Goal: Transaction & Acquisition: Purchase product/service

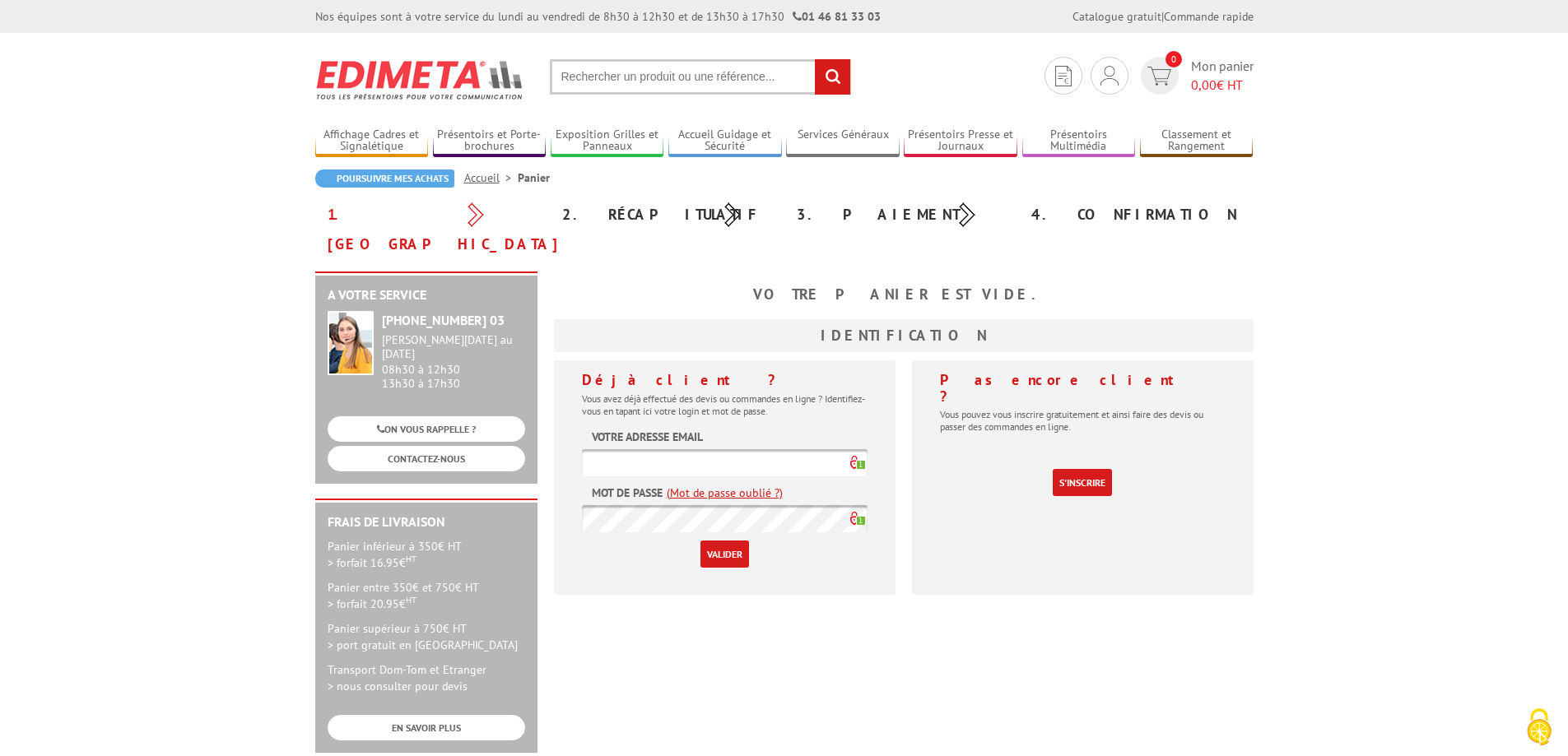
type input "[EMAIL_ADDRESS][DOMAIN_NAME]"
click at [725, 540] on input "Valider" at bounding box center [725, 554] width 48 height 27
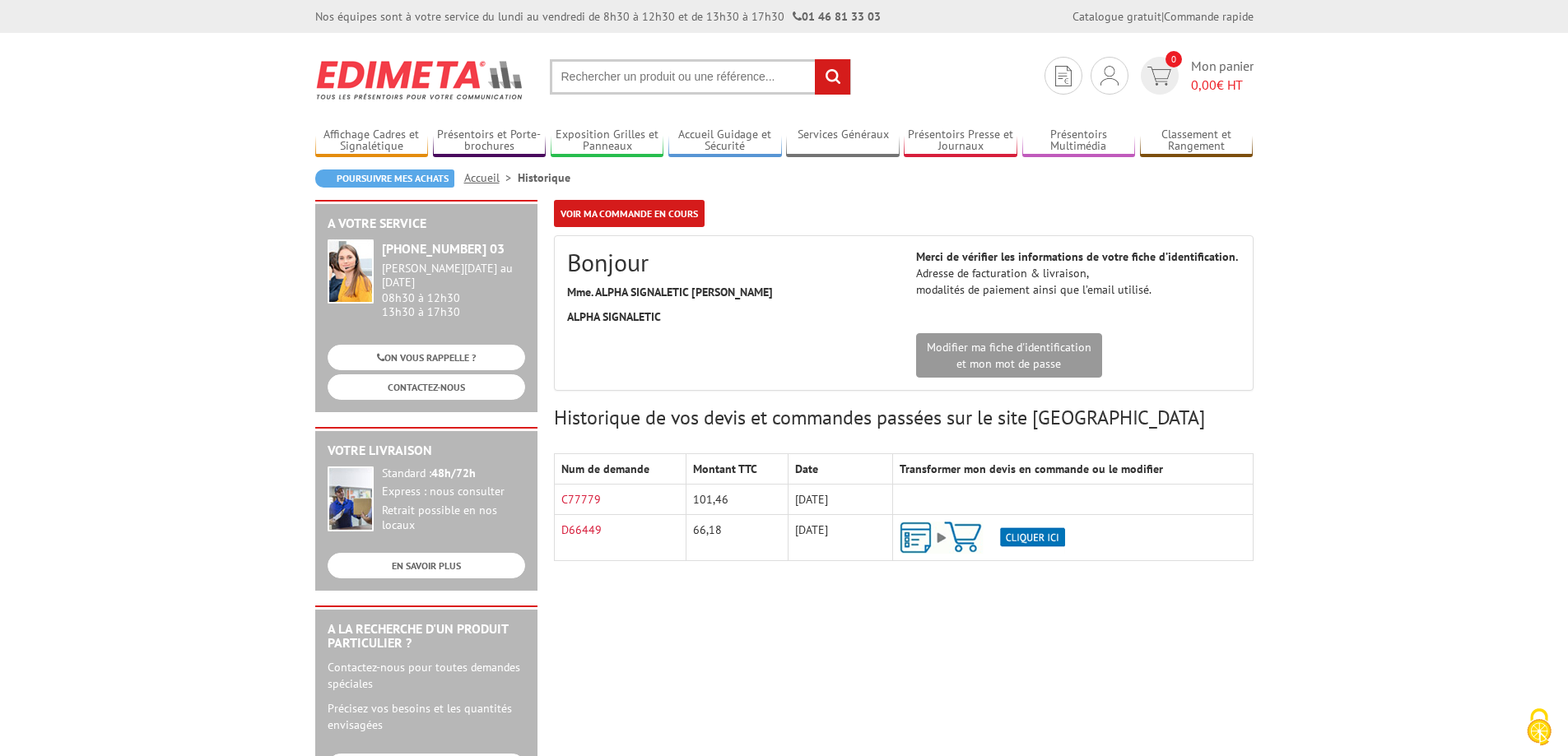
click at [589, 79] on input "text" at bounding box center [701, 77] width 301 height 35
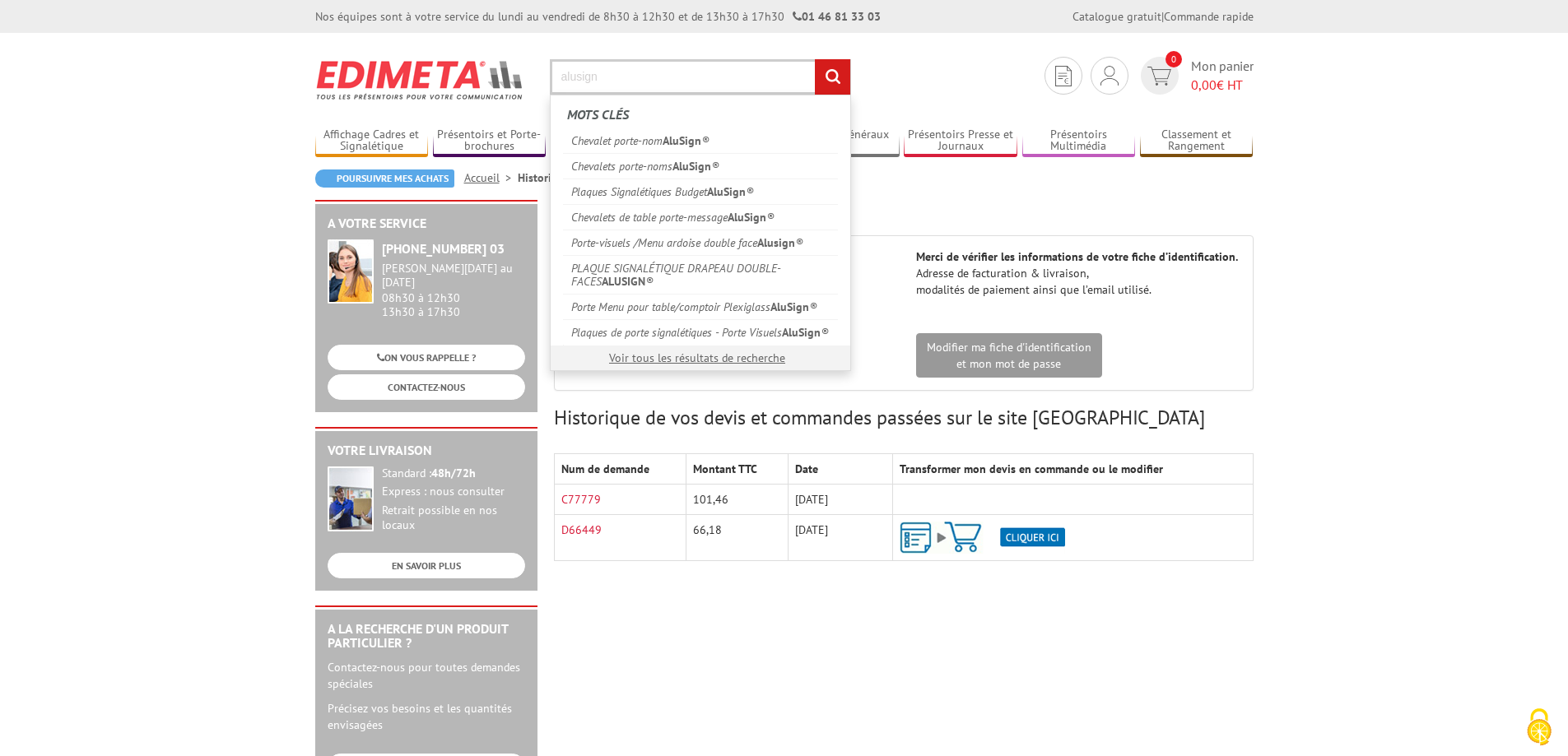
type input "alusign"
click at [815, 59] on input "rechercher" at bounding box center [833, 77] width 35 height 35
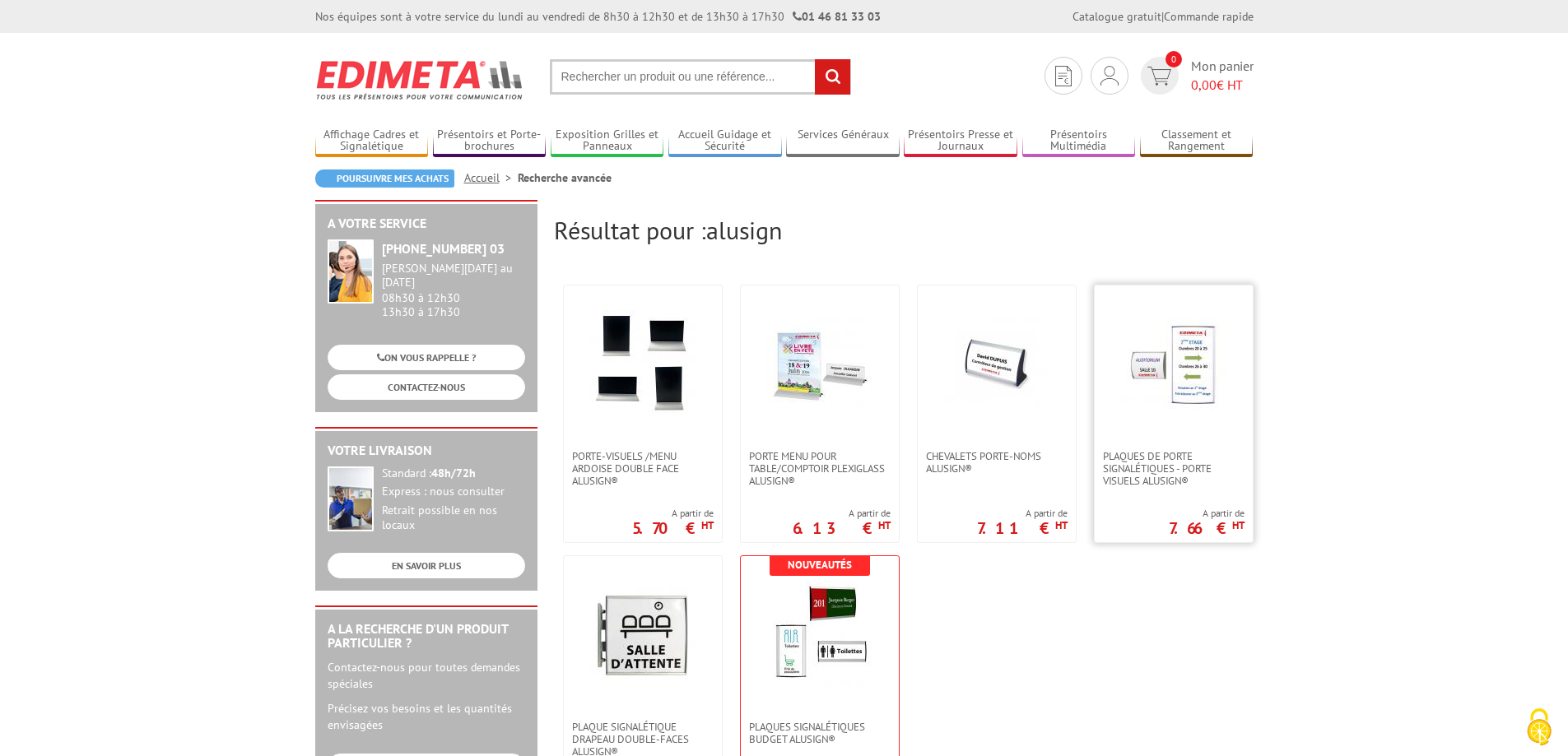
click at [1174, 331] on img at bounding box center [1174, 364] width 107 height 107
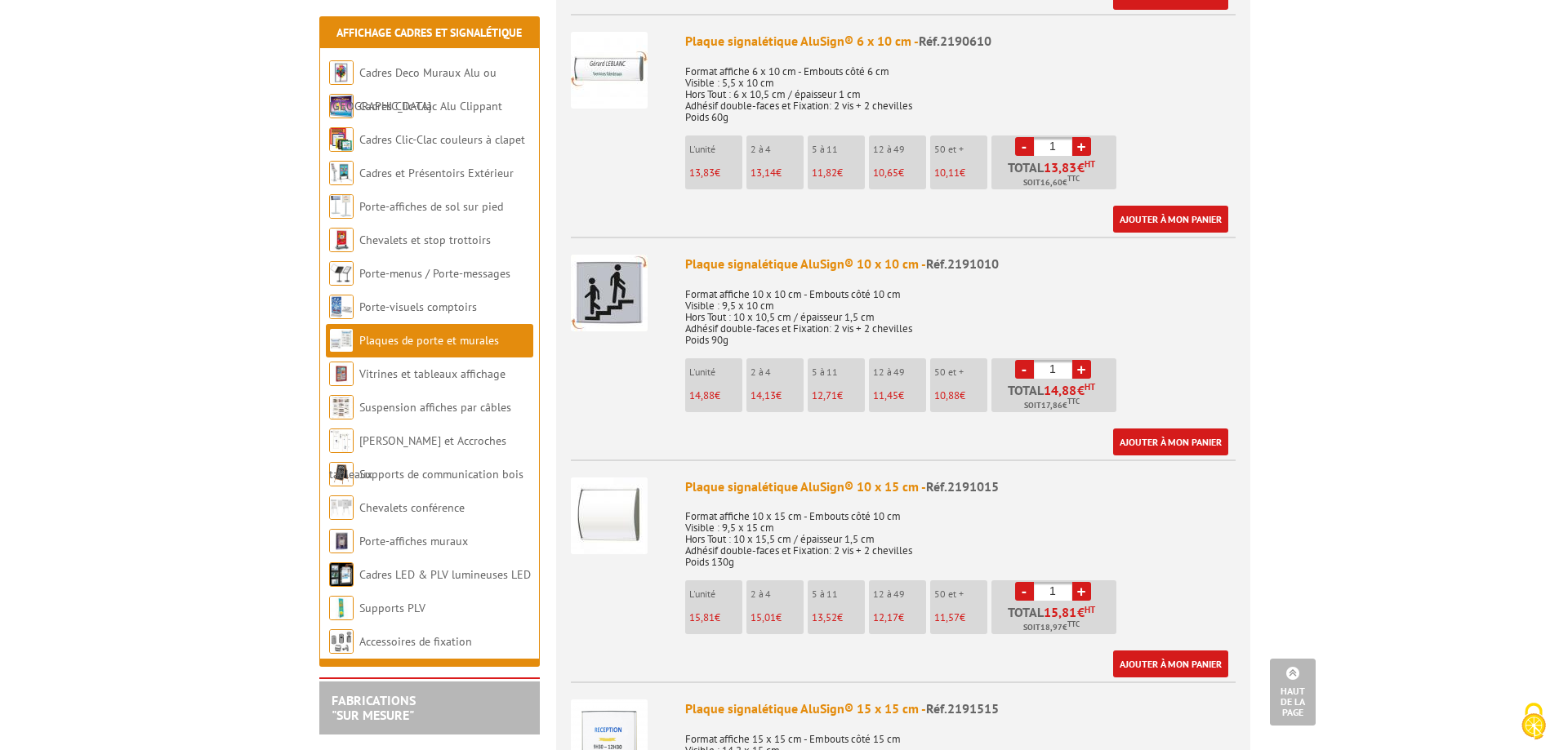
scroll to position [898, 0]
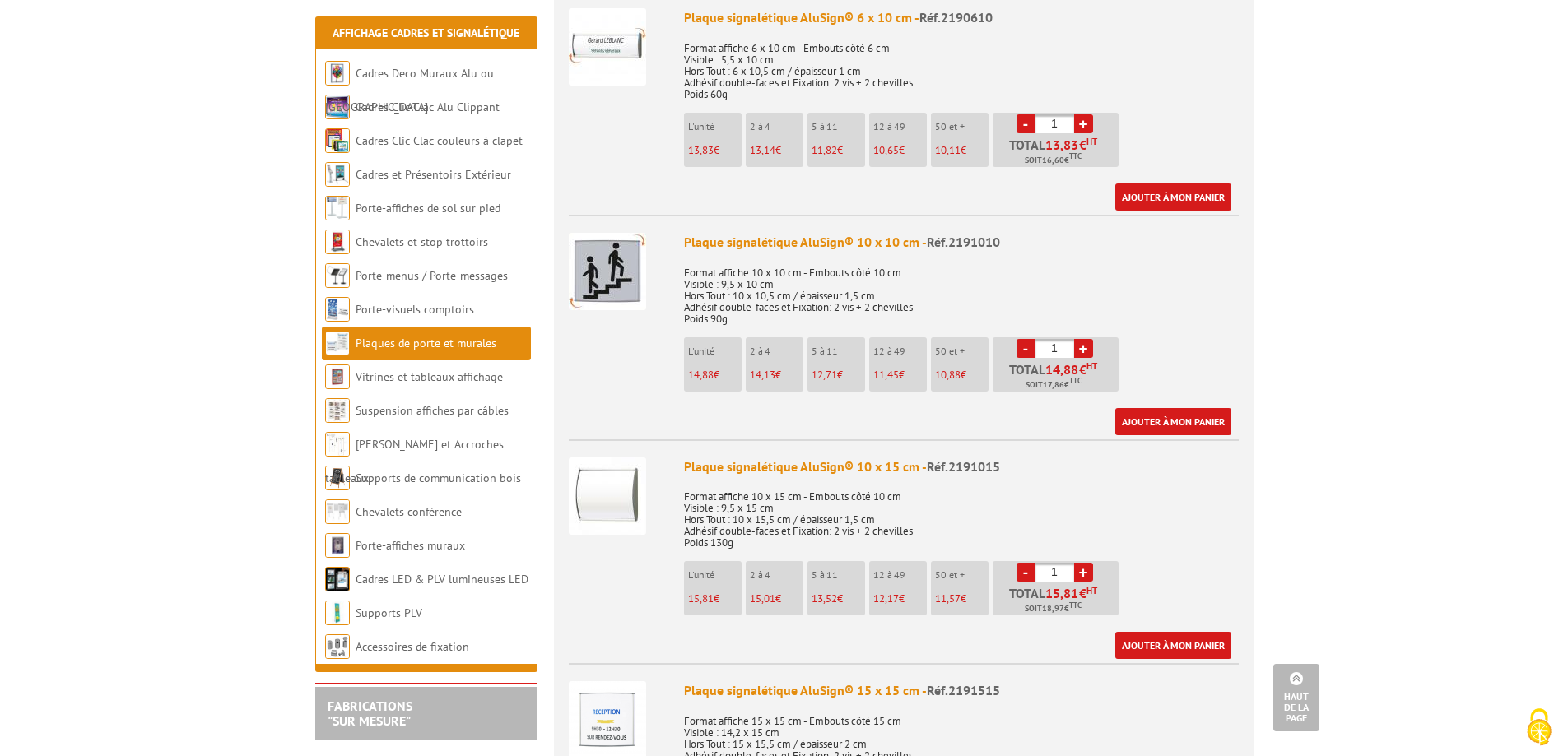
click at [1088, 563] on link "+" at bounding box center [1084, 573] width 19 height 19
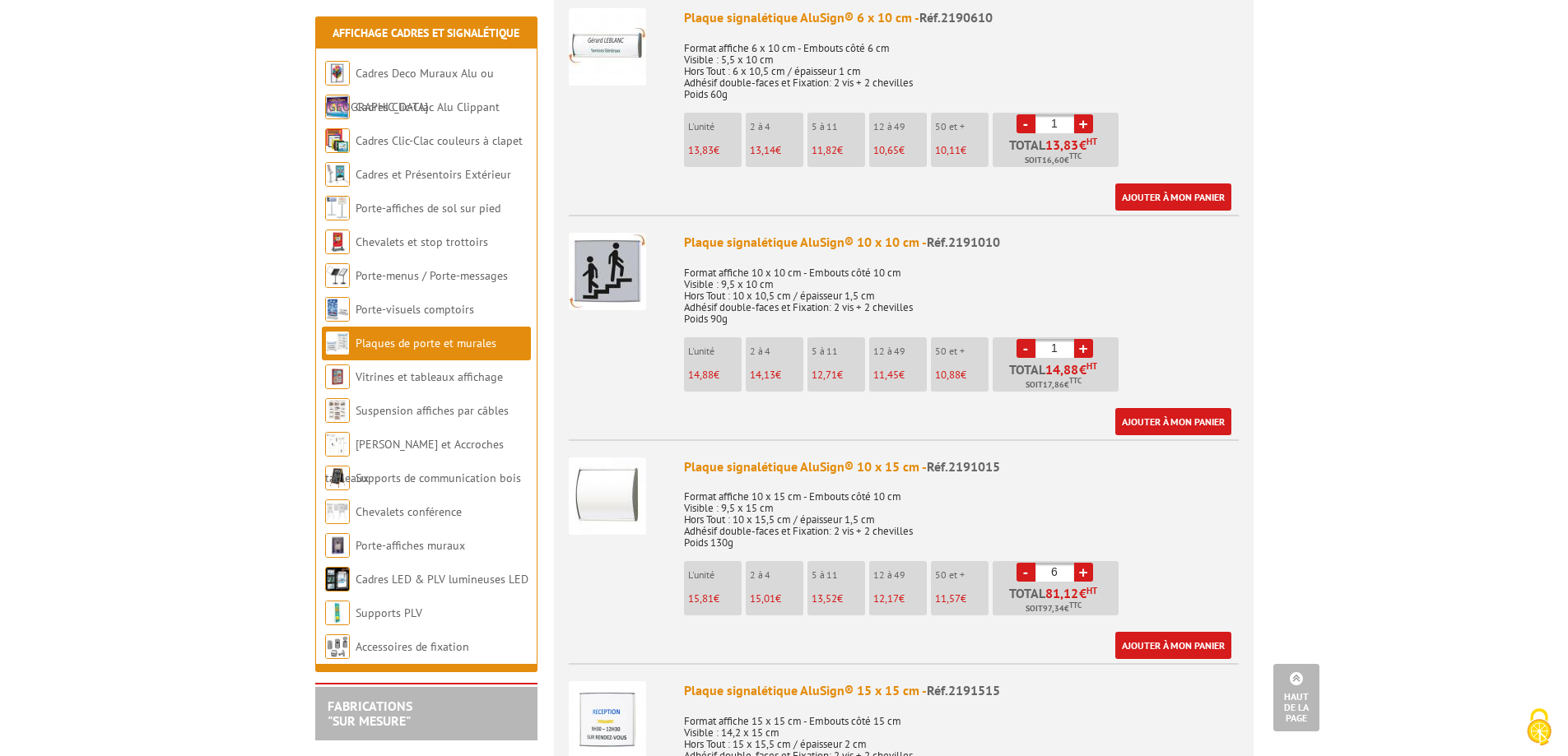
click at [1088, 563] on link "+" at bounding box center [1084, 573] width 19 height 19
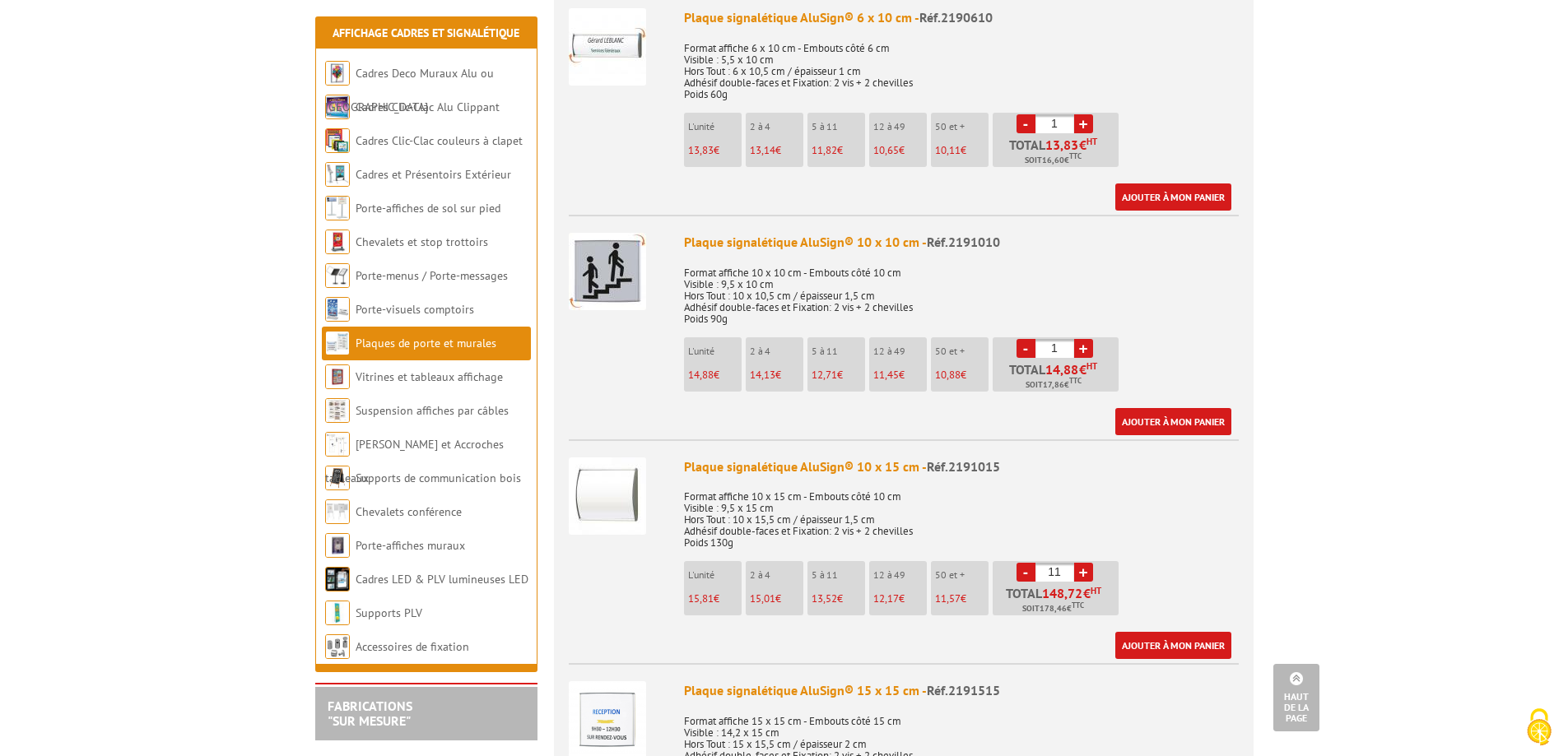
click at [1088, 563] on link "+" at bounding box center [1084, 573] width 19 height 19
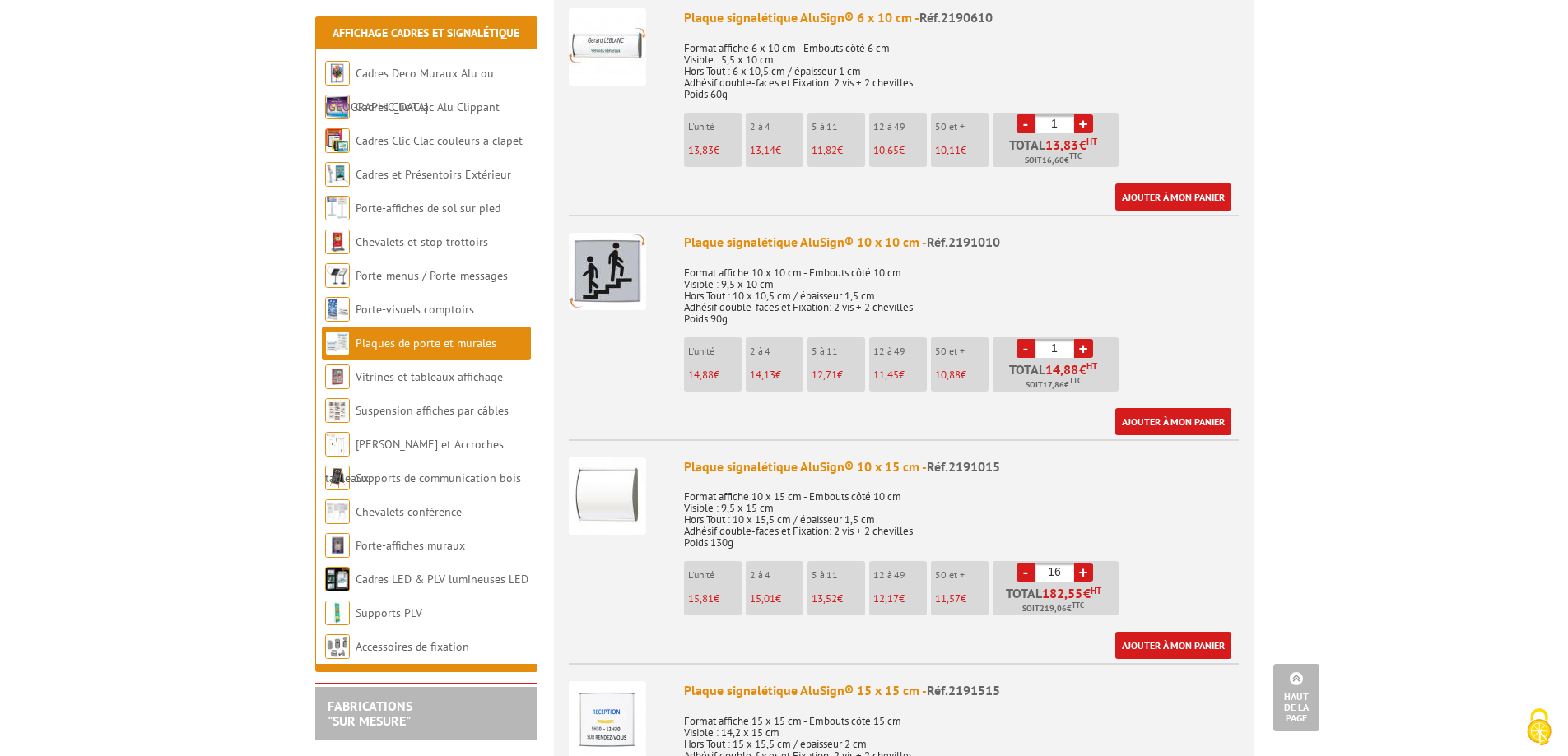
click at [1088, 563] on link "+" at bounding box center [1084, 573] width 19 height 19
type input "20"
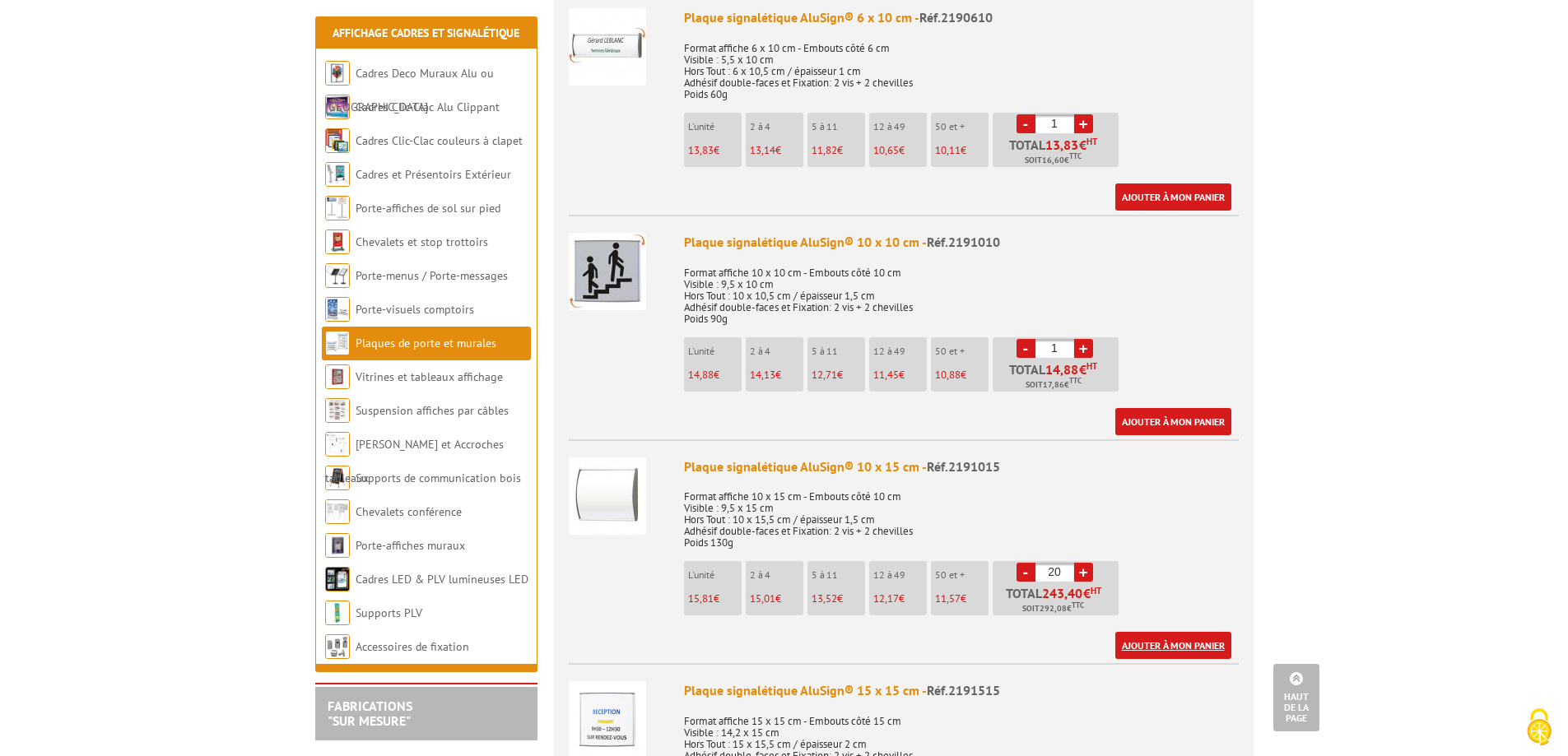
click at [1181, 632] on link "Ajouter à mon panier" at bounding box center [1174, 645] width 116 height 27
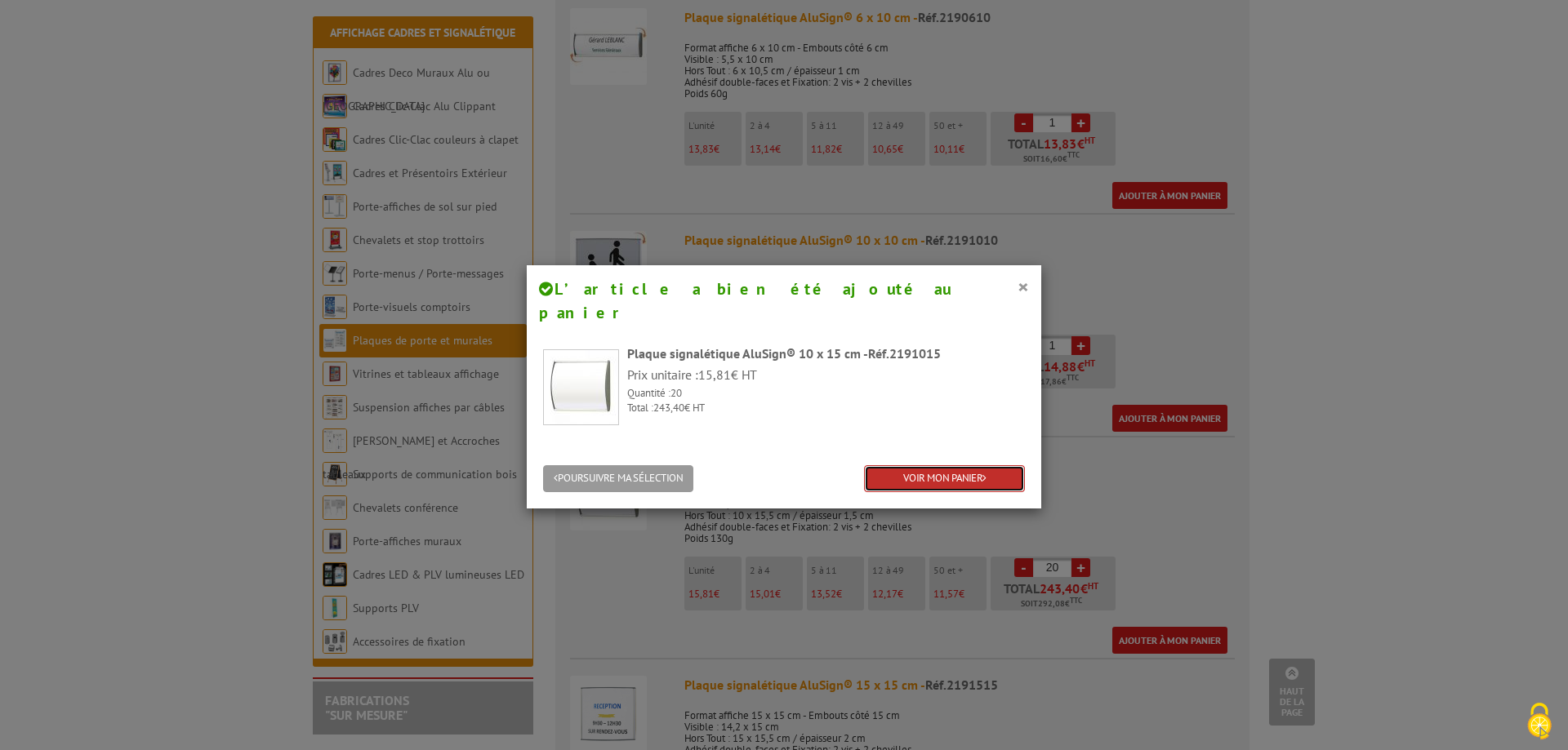
click at [941, 465] on link "VOIR MON PANIER" at bounding box center [944, 478] width 161 height 27
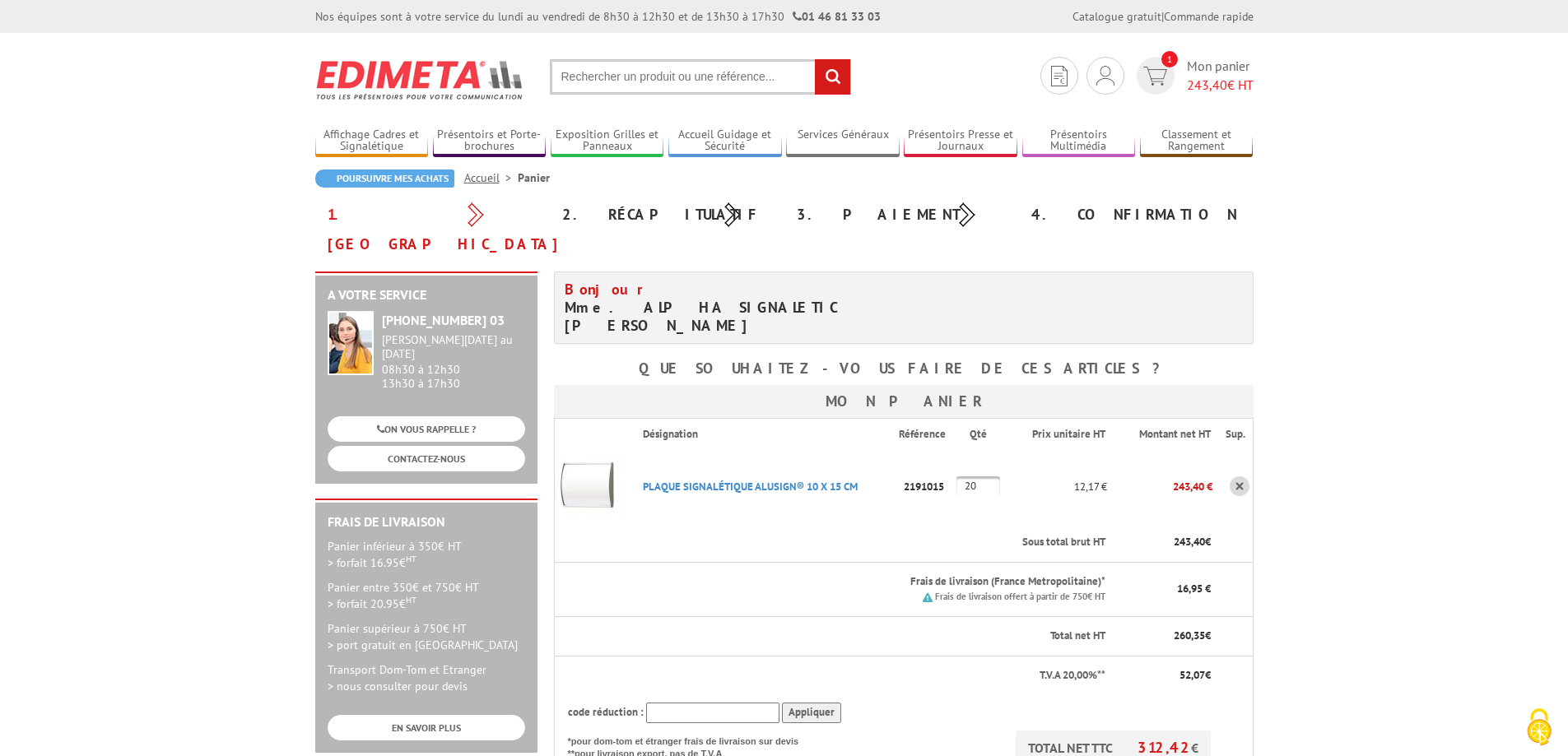
click at [1373, 512] on body "Nos équipes sont à votre service du lundi au vendredi de 8h30 à 12h30 et de 13h…" at bounding box center [784, 713] width 1568 height 1427
click at [1101, 80] on img at bounding box center [1105, 76] width 18 height 19
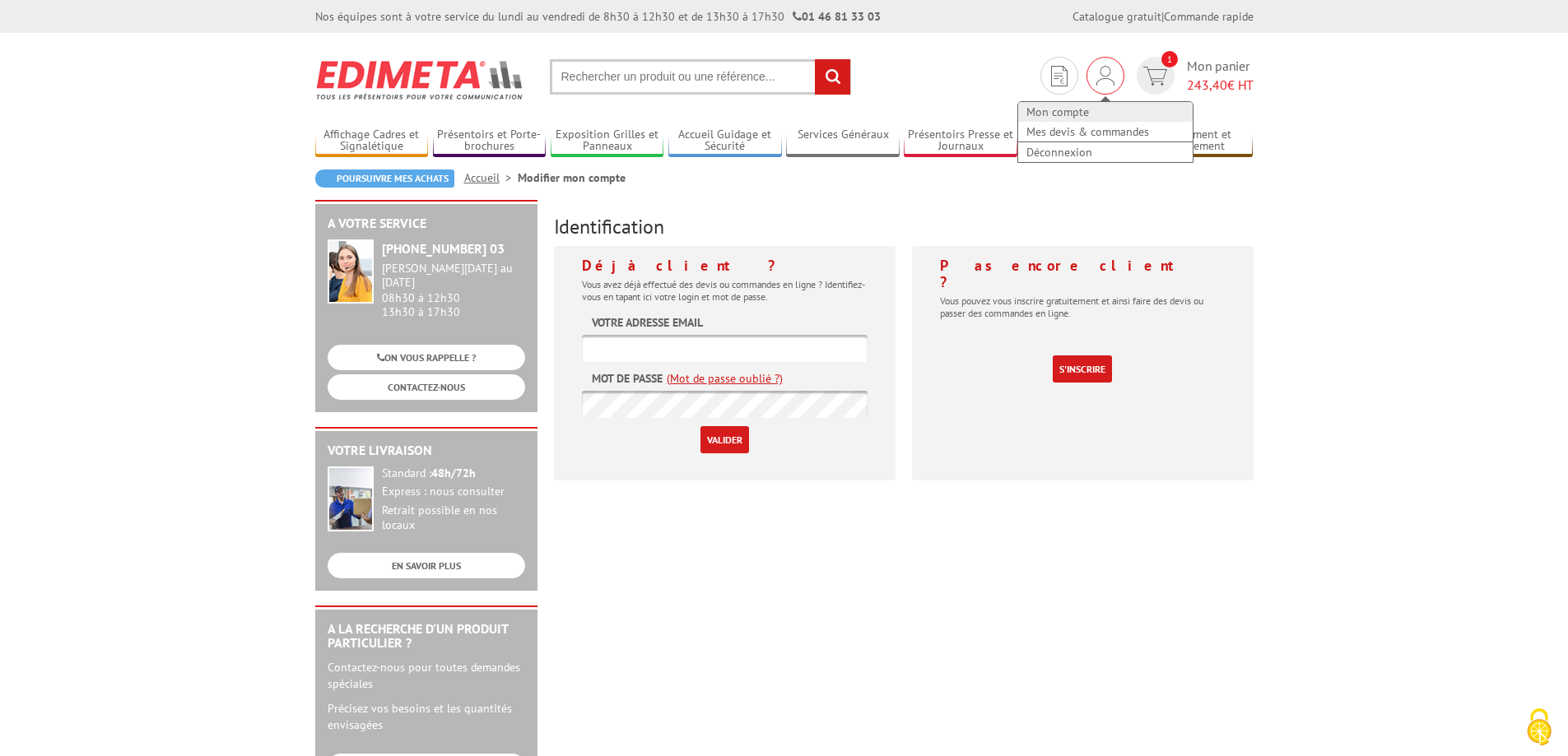
type input "[EMAIL_ADDRESS][DOMAIN_NAME]"
click at [1047, 110] on link "Mon compte" at bounding box center [1106, 112] width 174 height 19
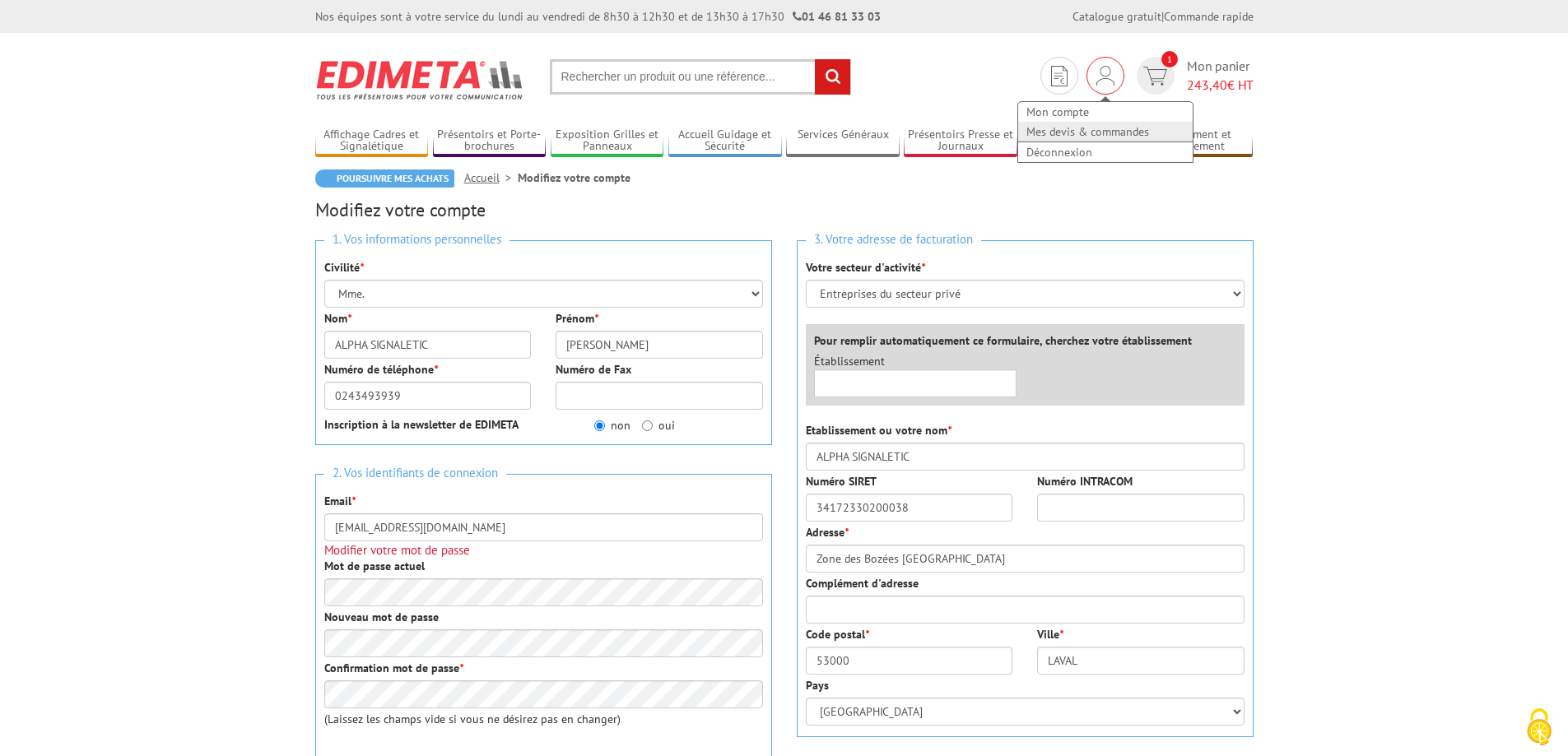
click at [1093, 128] on link "Mes devis & commandes" at bounding box center [1106, 131] width 174 height 19
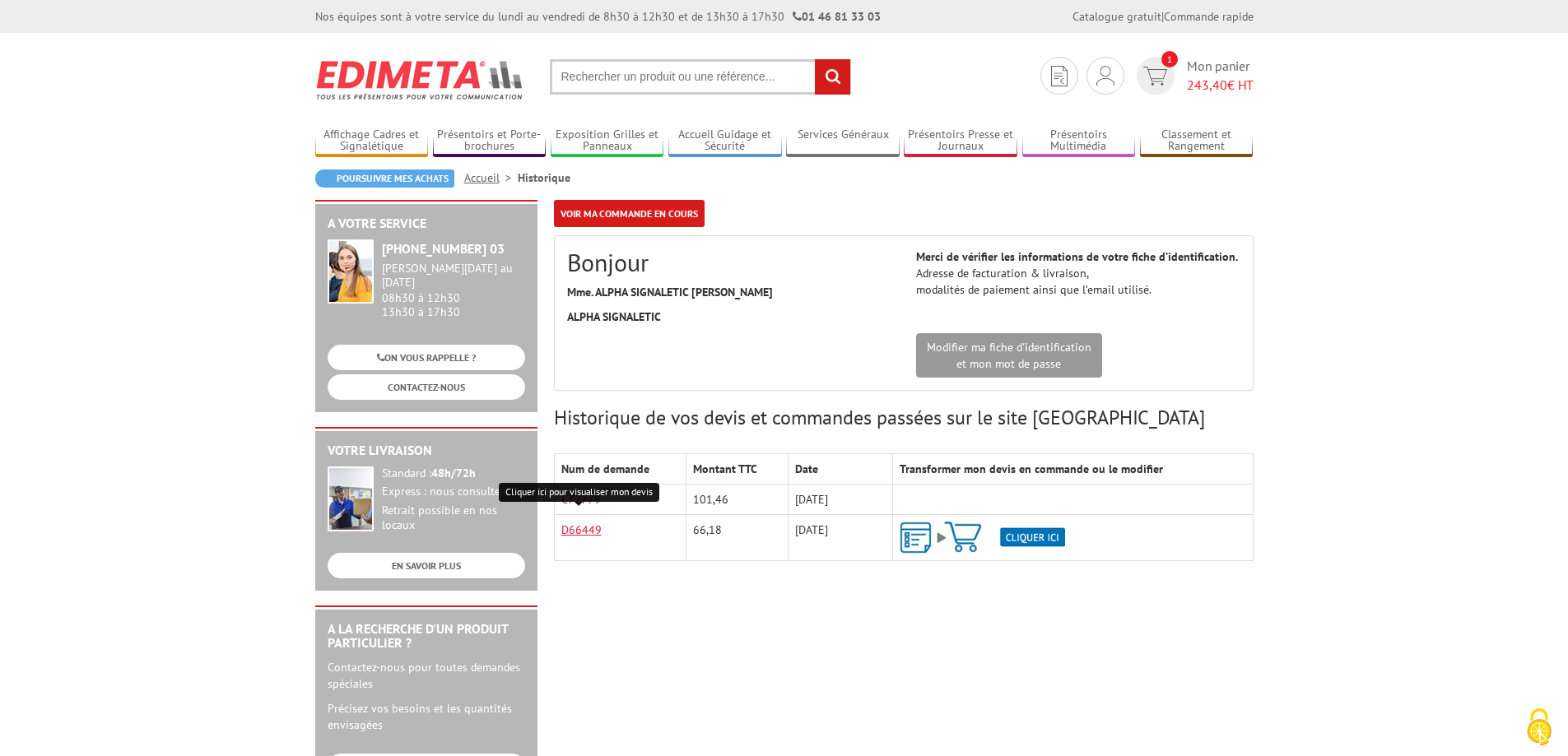
click at [590, 533] on link "D66449" at bounding box center [582, 530] width 40 height 15
click at [818, 657] on div "A votre service +33 (0)1 46 81 33 03 Du Lundi au Vendredi 08h30 à 12h30 13h30 à…" at bounding box center [784, 638] width 955 height 877
click at [572, 492] on link "C77779" at bounding box center [581, 499] width 40 height 15
click at [1193, 66] on span "Mon panier 243,40 € HT" at bounding box center [1220, 76] width 67 height 38
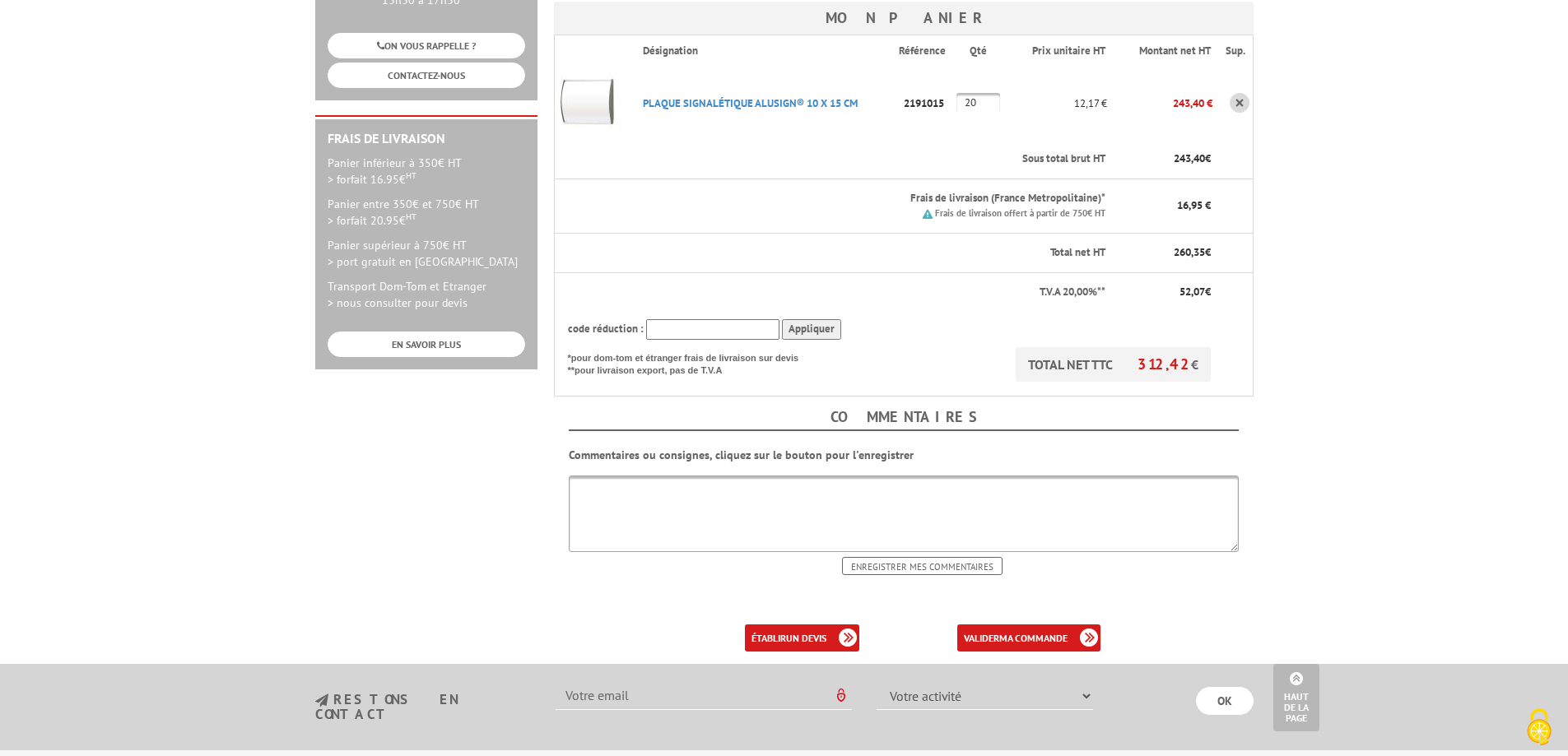
scroll to position [412, 0]
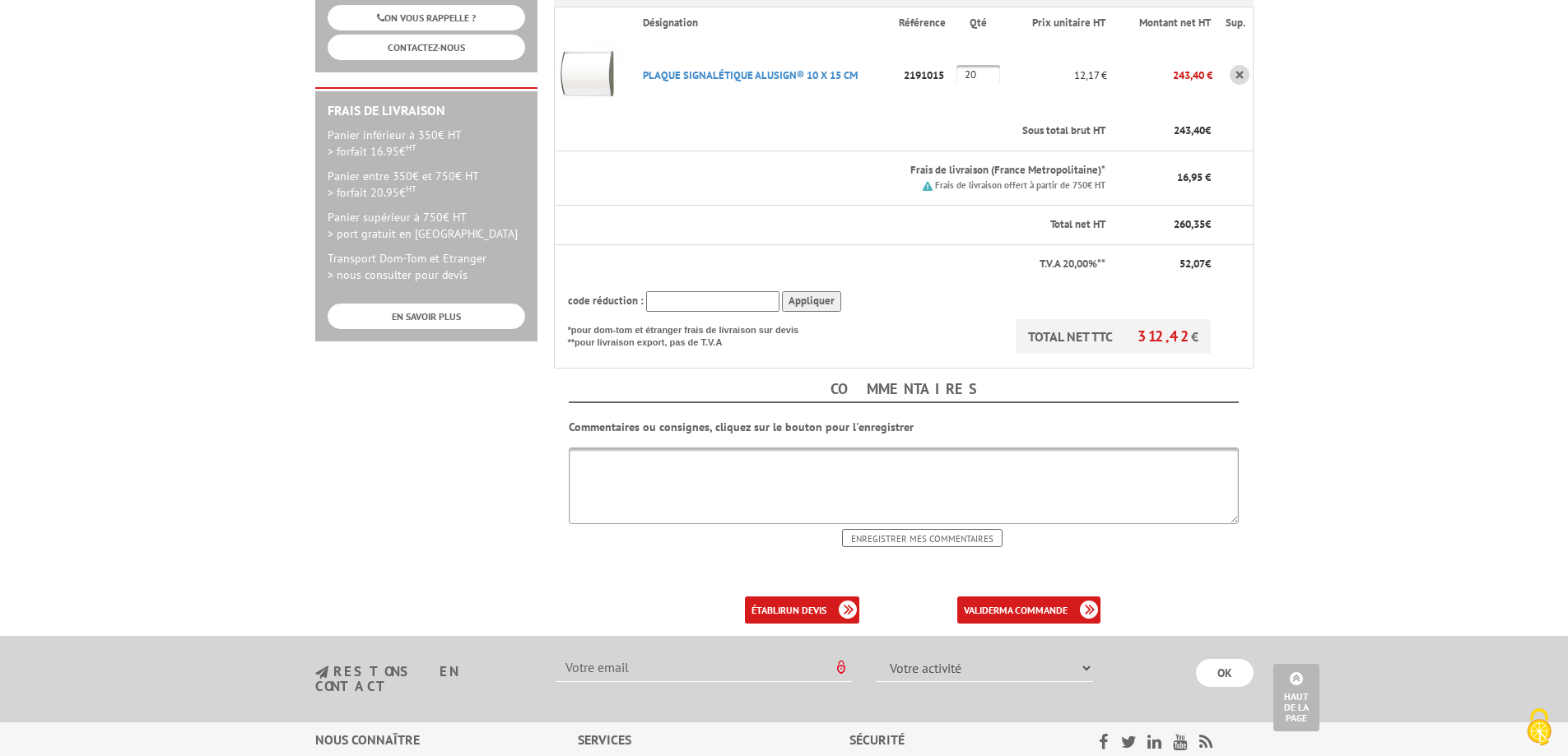
click at [1279, 505] on body "Nos équipes sont à votre service du [DATE] au [DATE] de 8h30 à 12h30 et de 13h3…" at bounding box center [784, 301] width 1568 height 1427
click at [1328, 313] on body "Nos équipes sont à votre service du [DATE] au [DATE] de 8h30 à 12h30 et de 13h3…" at bounding box center [784, 301] width 1568 height 1427
click at [999, 597] on link "valider ma commande" at bounding box center [1028, 610] width 144 height 27
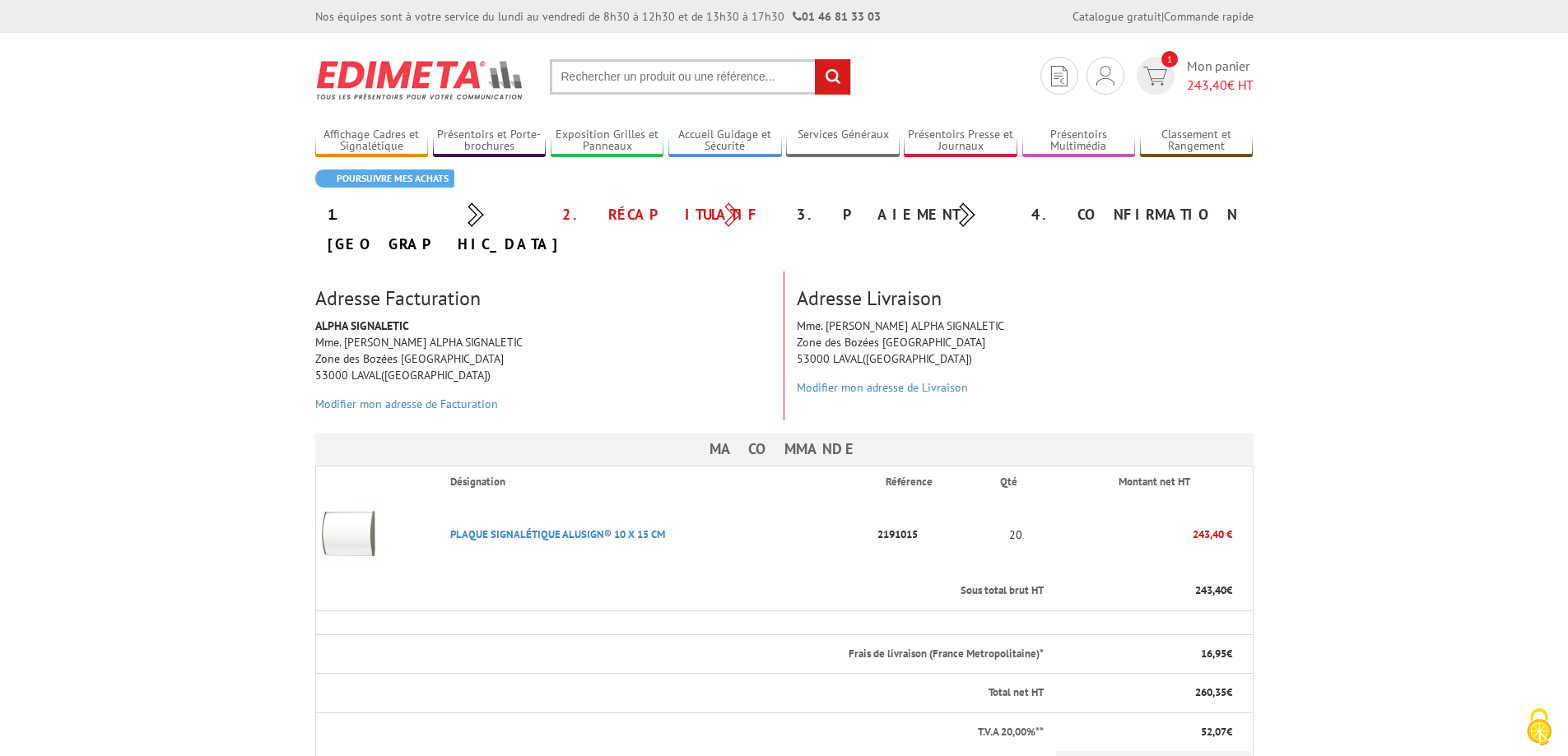
click at [1335, 561] on body "Nos équipes sont à votre service du lundi au vendredi de 8h30 à 12h30 et de 13h…" at bounding box center [784, 616] width 1568 height 1232
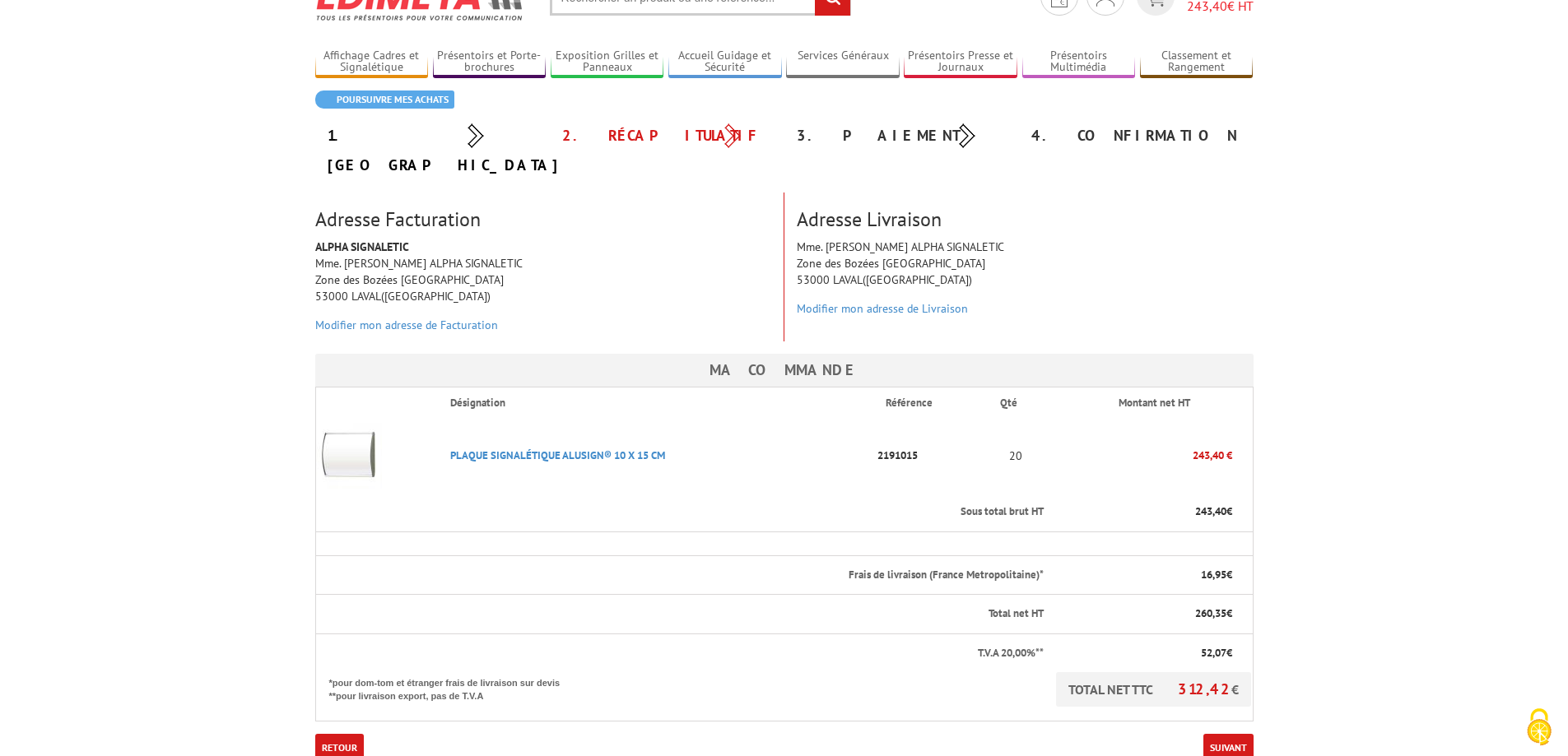
scroll to position [106, 0]
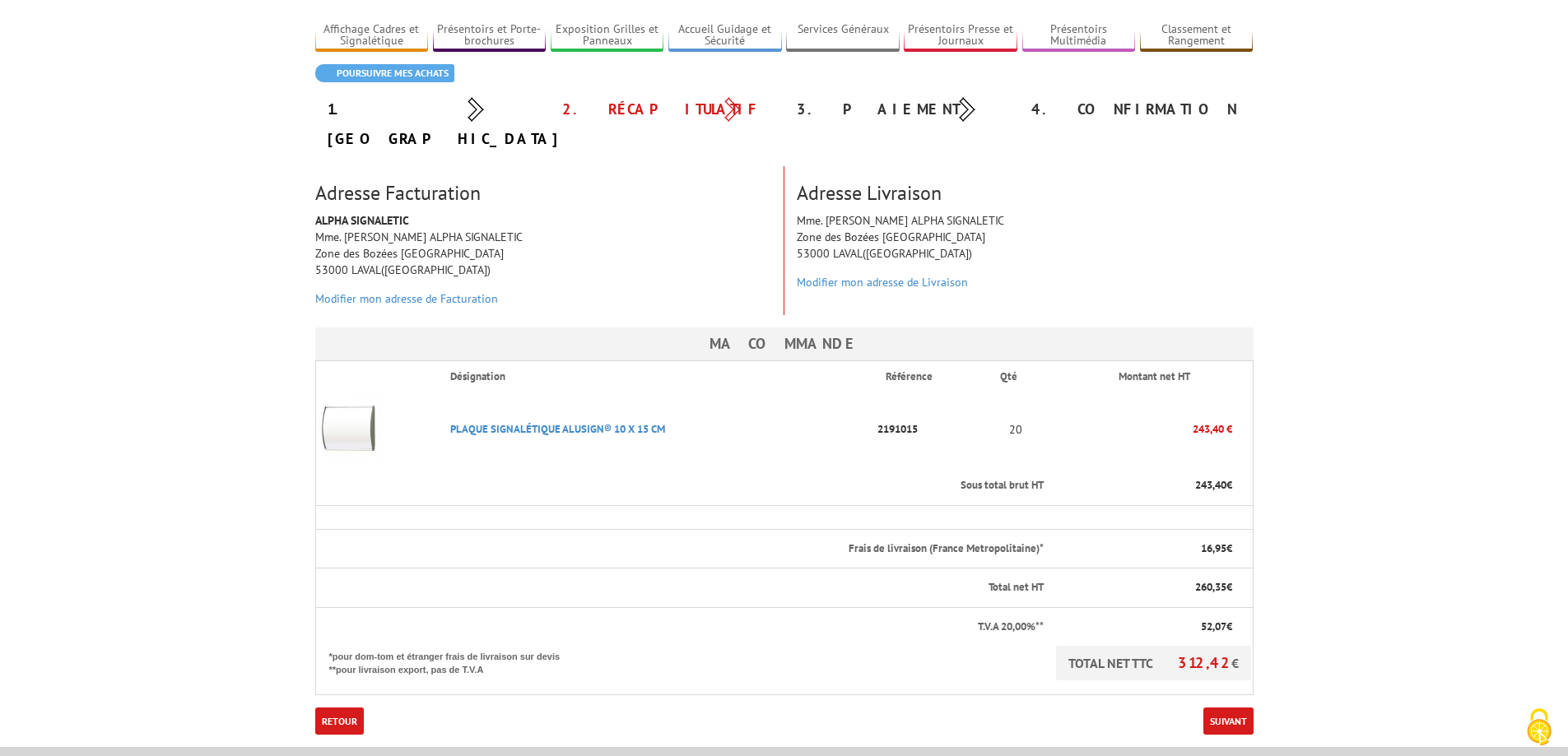
click at [1350, 494] on body "Nos équipes sont à votre service du lundi au vendredi de 8h30 à 12h30 et de 13h…" at bounding box center [784, 510] width 1568 height 1232
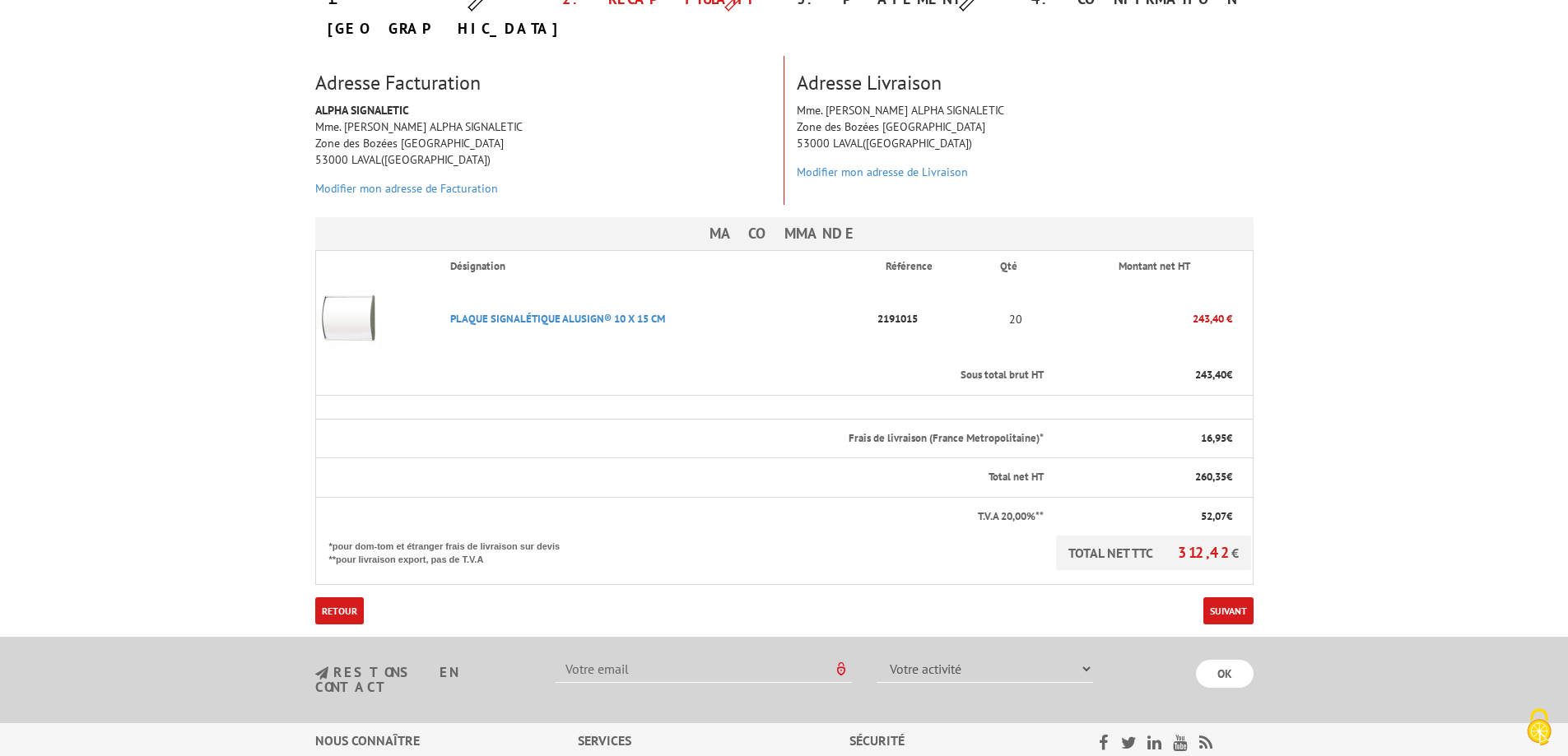
scroll to position [270, 0]
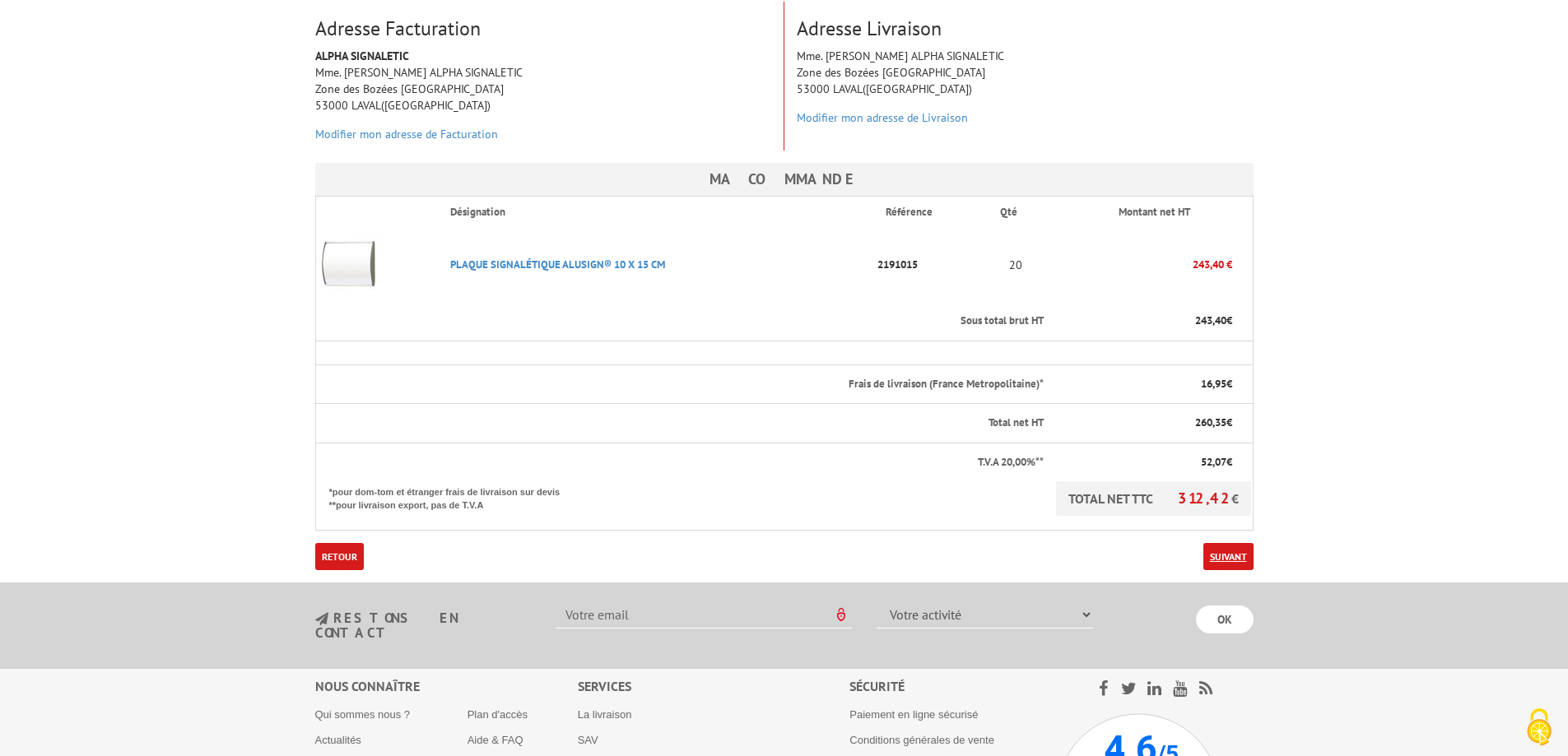
click at [1226, 543] on link "Suivant" at bounding box center [1228, 556] width 50 height 27
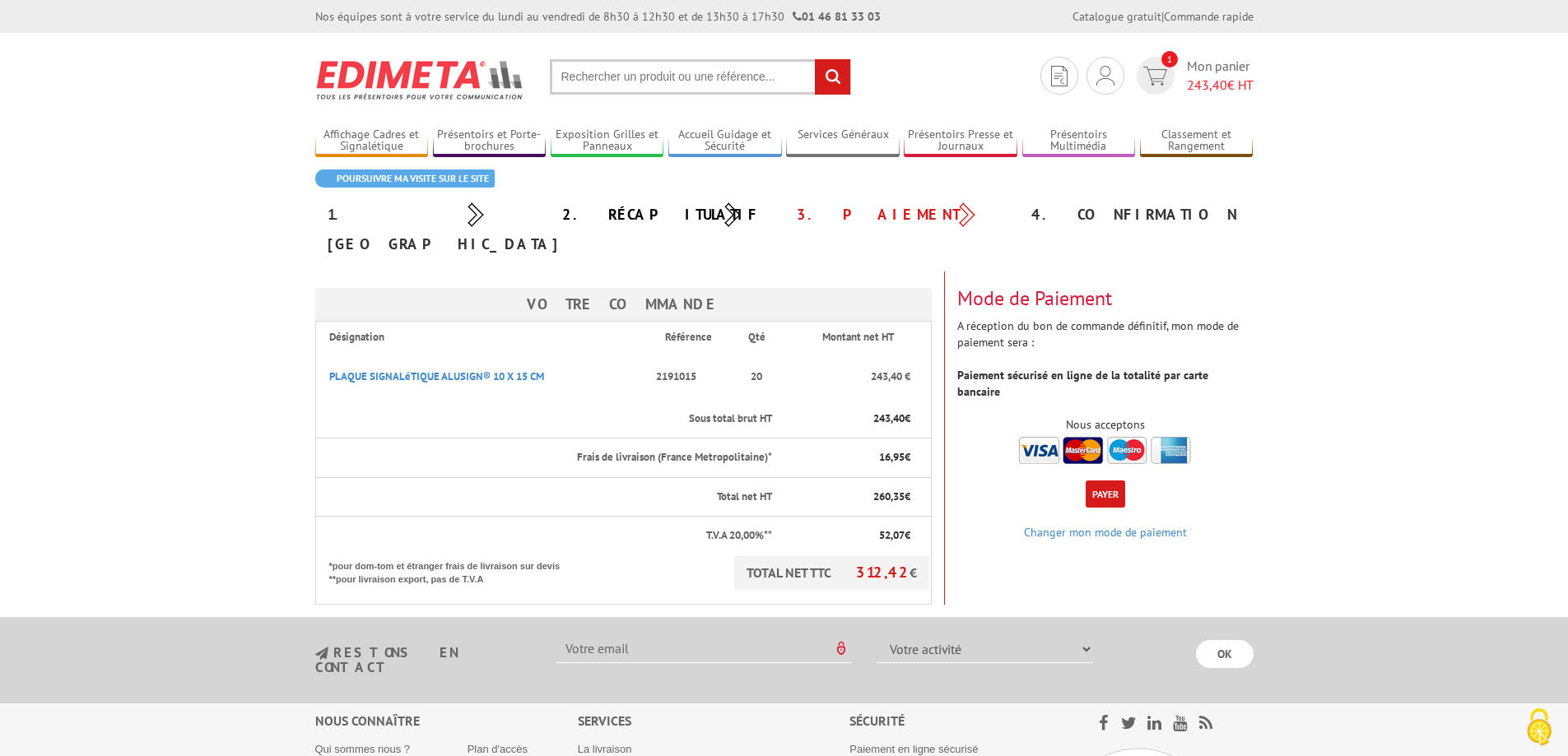
click at [1103, 481] on button "Payer" at bounding box center [1105, 494] width 40 height 27
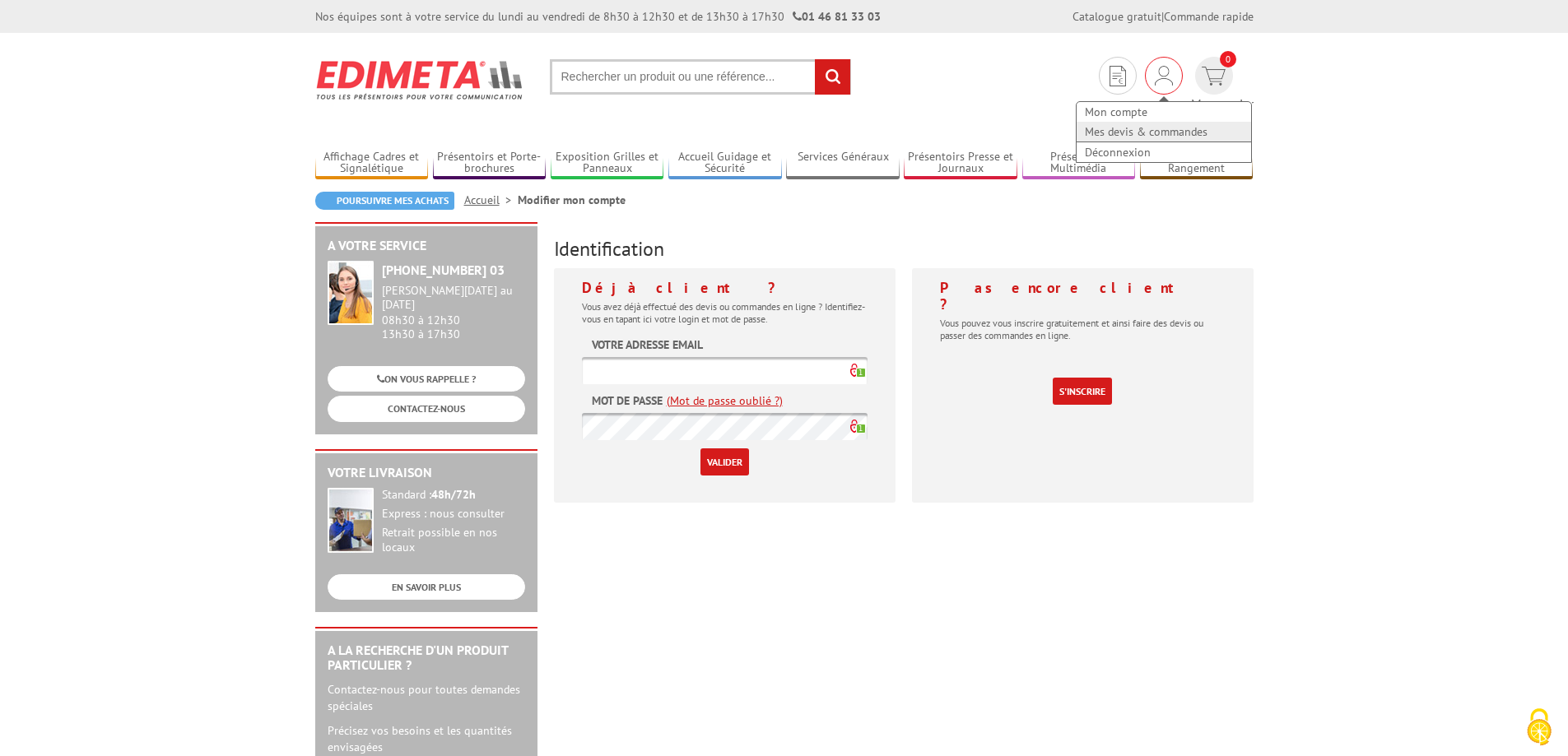
type input "contacts@alpha-signaletic.com"
click at [1087, 134] on link "Mes devis & commandes" at bounding box center [1164, 131] width 174 height 19
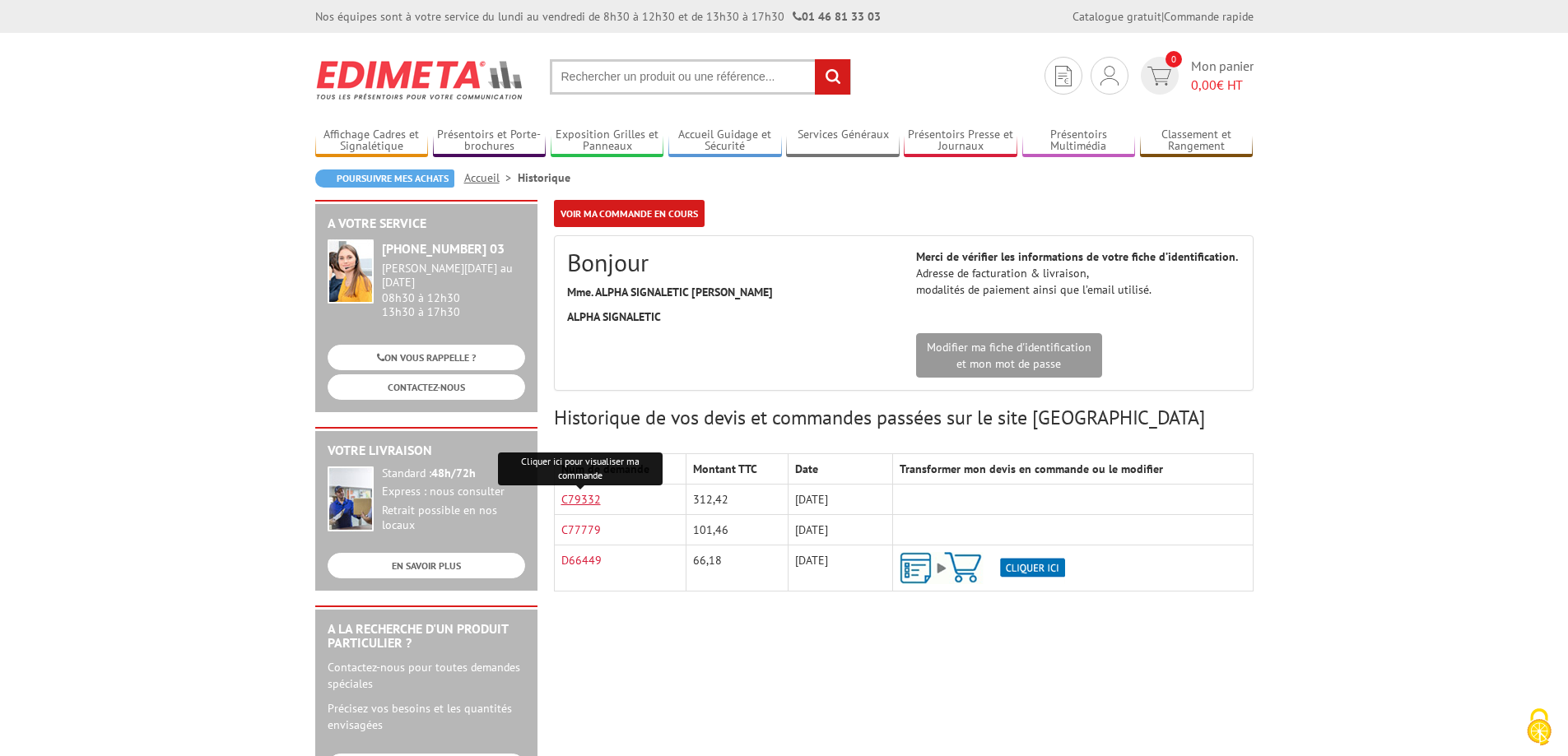
click at [591, 502] on link "C79332" at bounding box center [581, 499] width 40 height 15
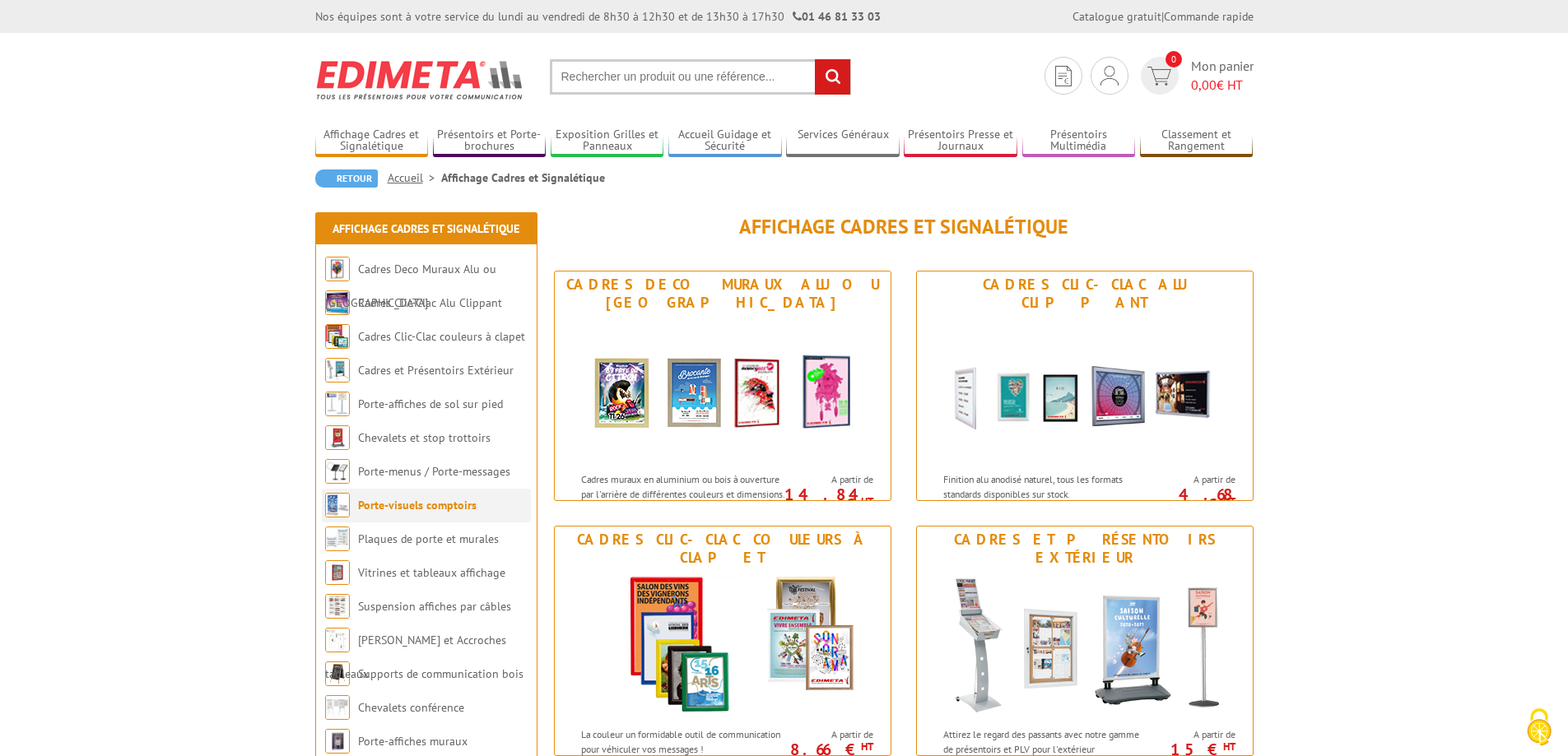
scroll to position [83, 0]
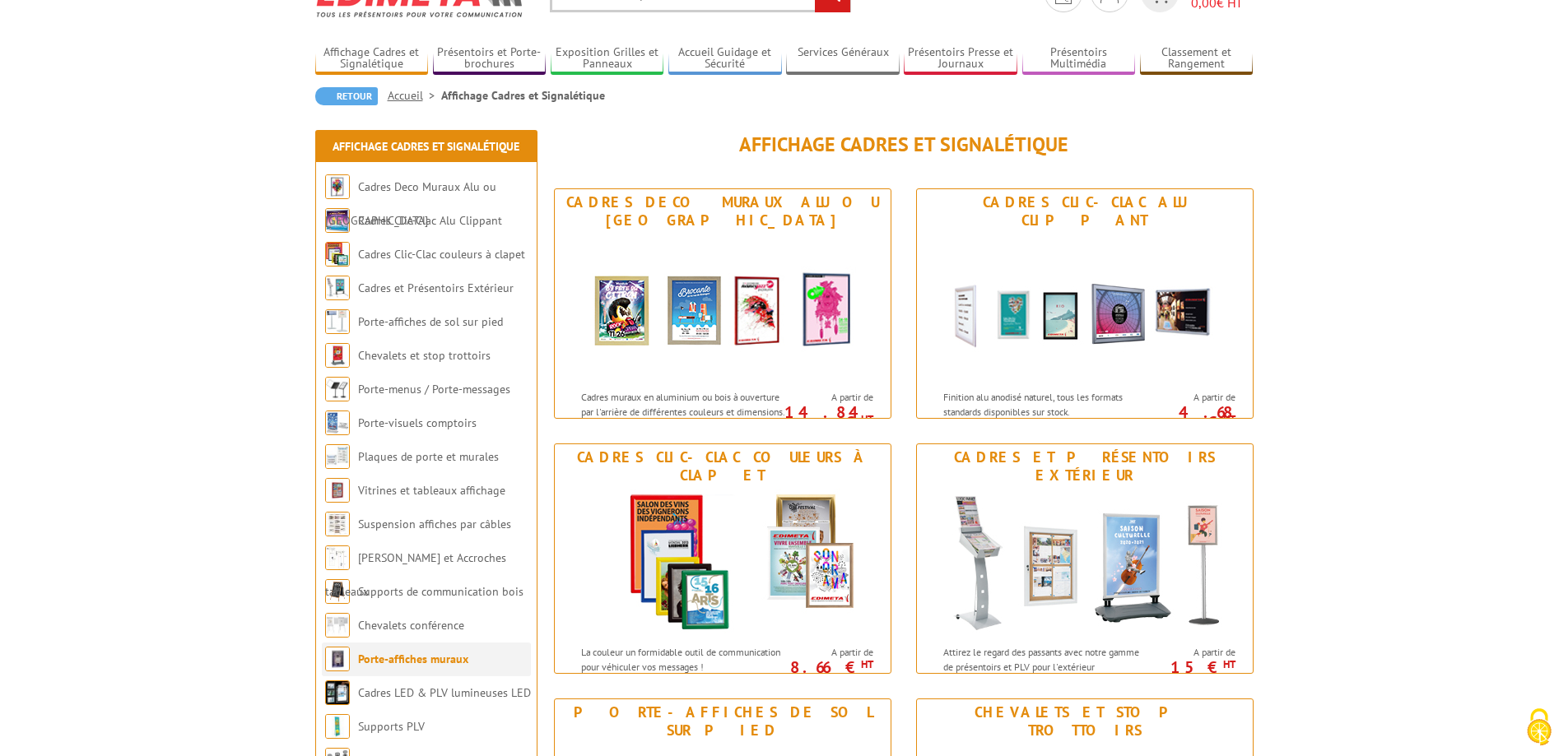
click at [394, 664] on link "Porte-affiches muraux" at bounding box center [413, 659] width 110 height 15
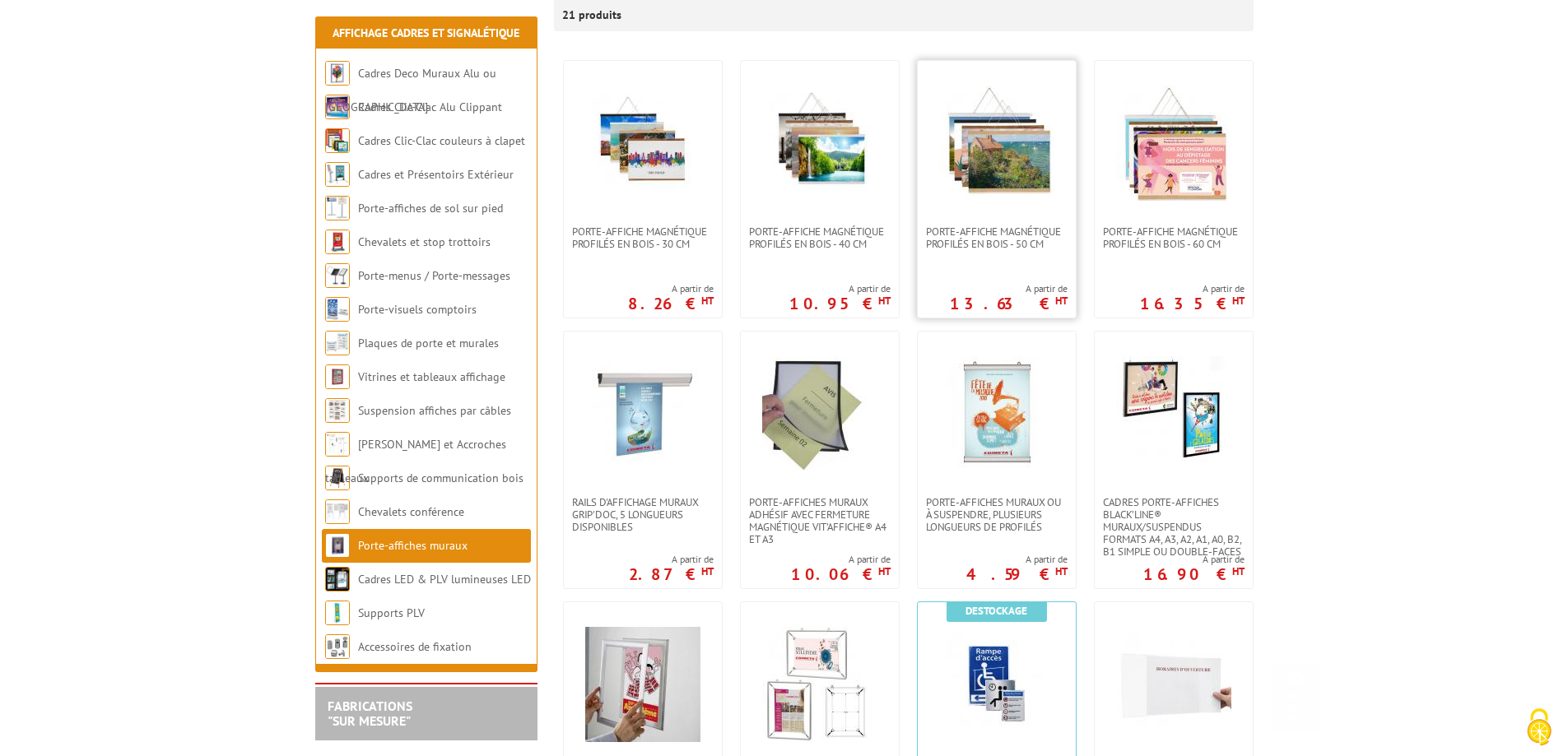
scroll to position [329, 0]
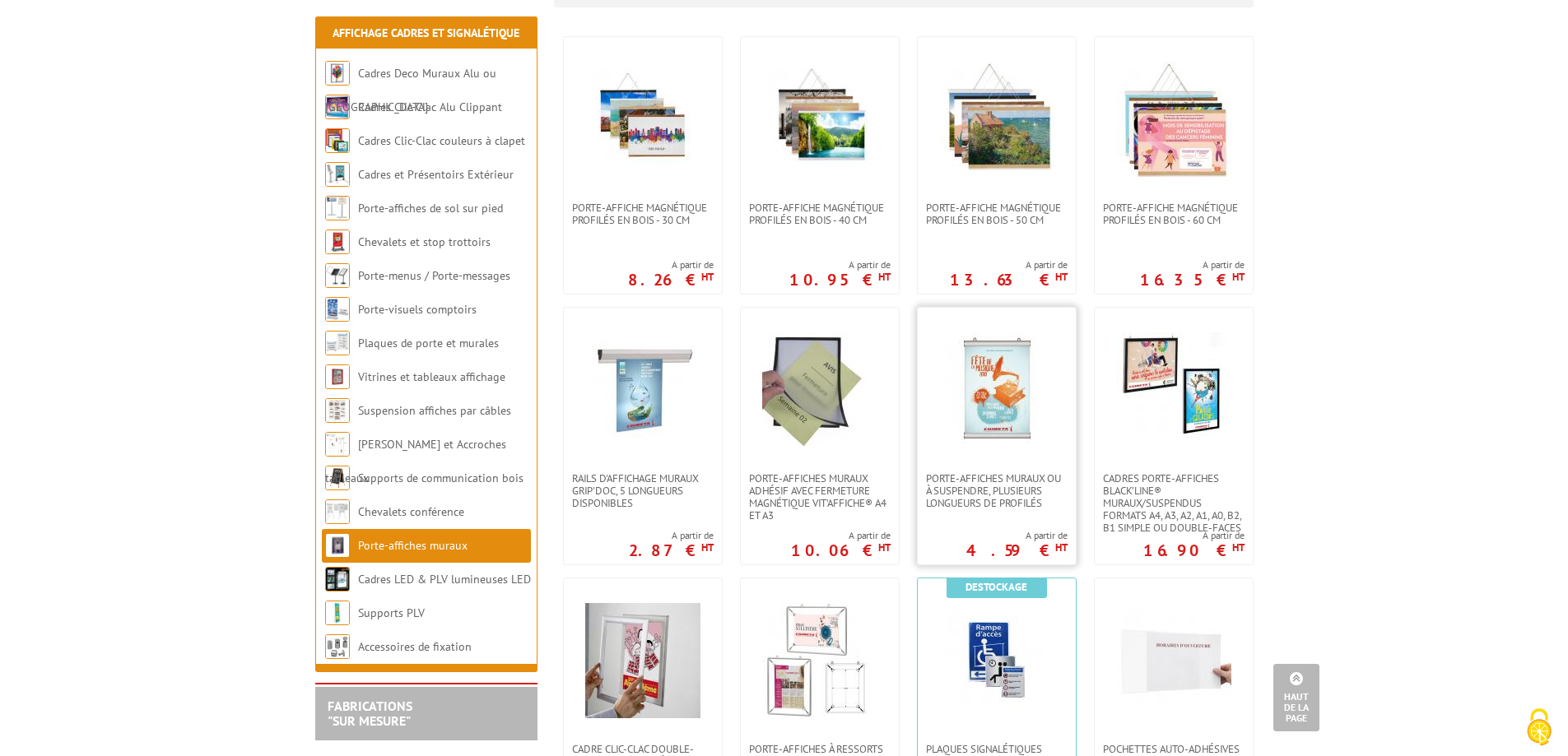
click at [1039, 392] on img at bounding box center [997, 390] width 115 height 115
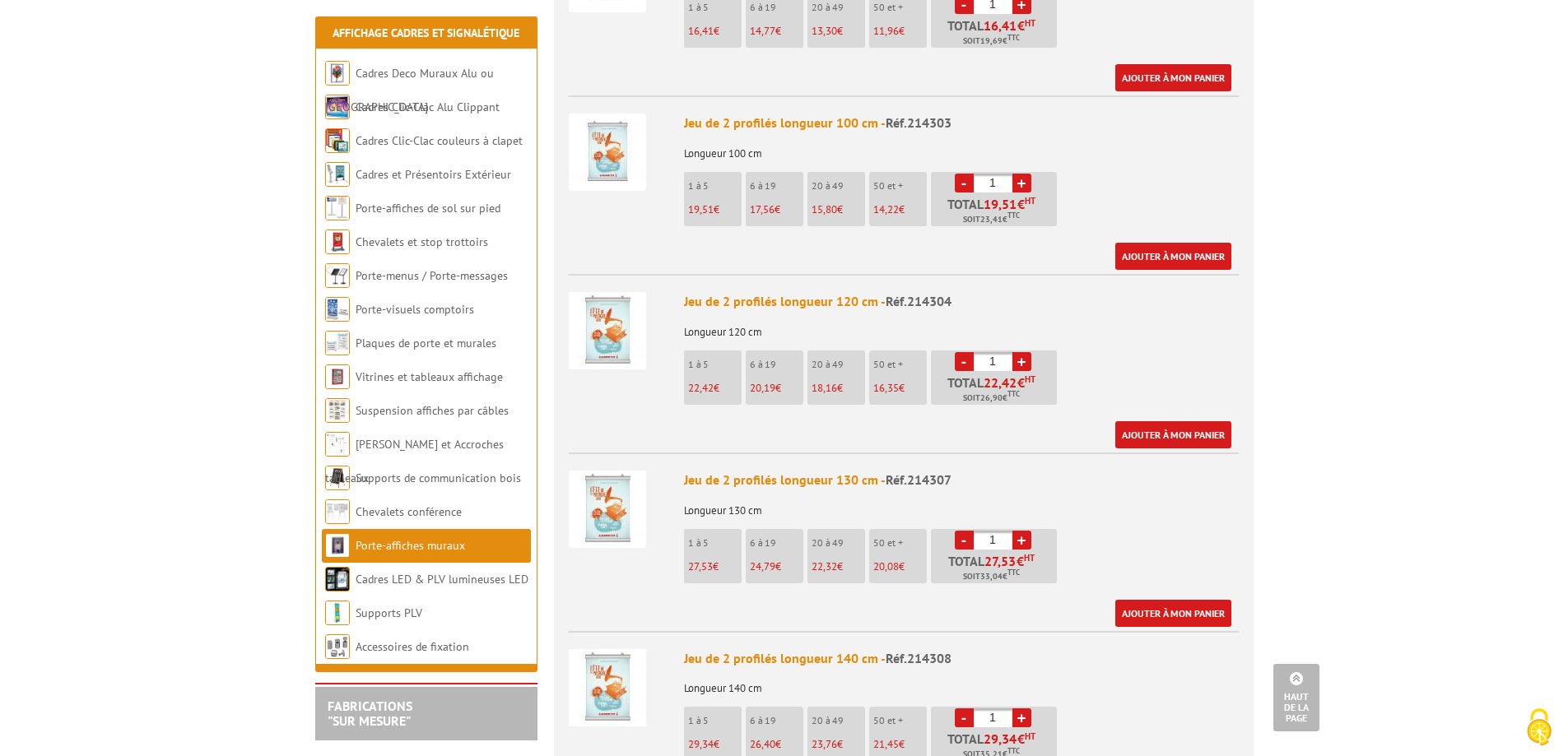
scroll to position [1317, 0]
